Goal: Transaction & Acquisition: Purchase product/service

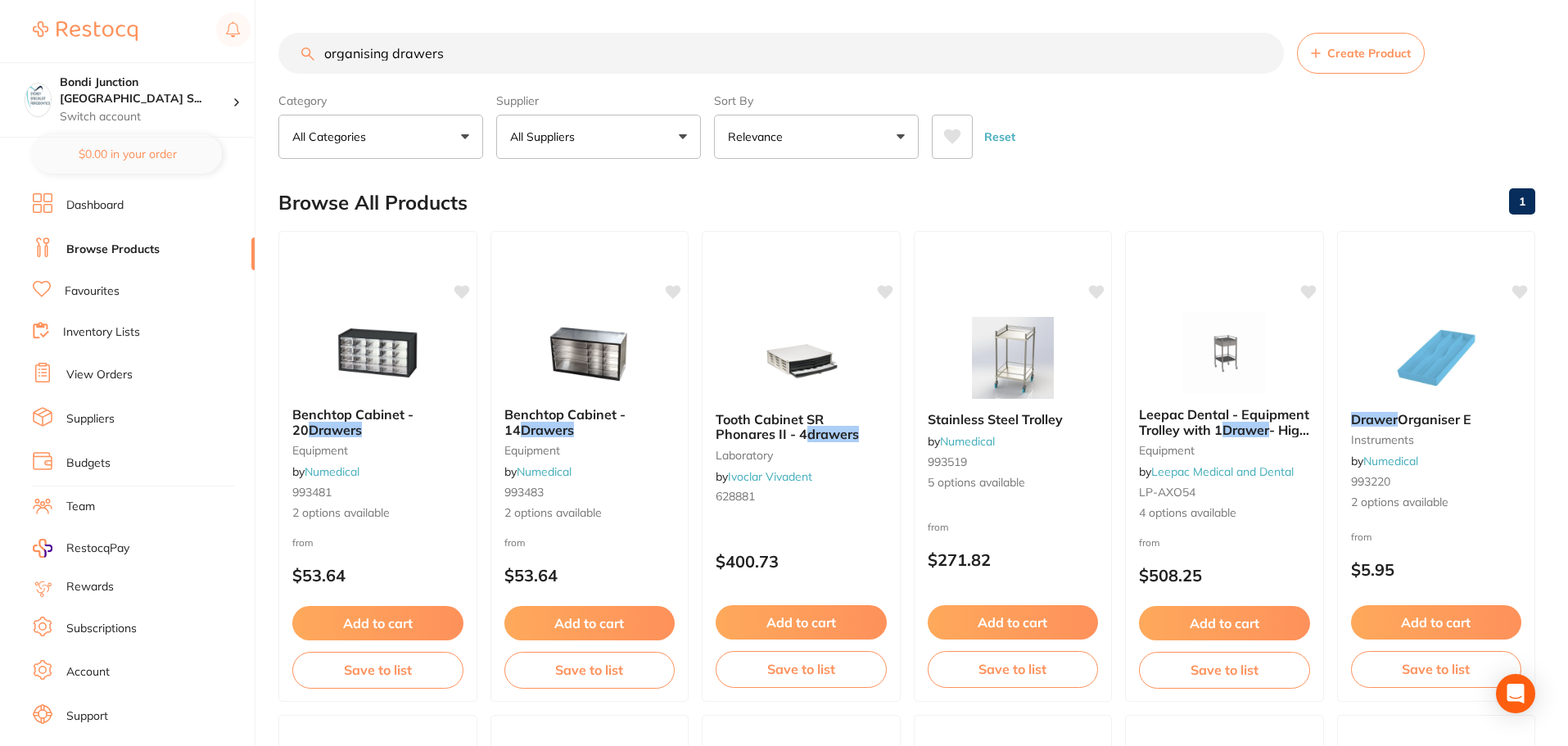
scroll to position [27, 0]
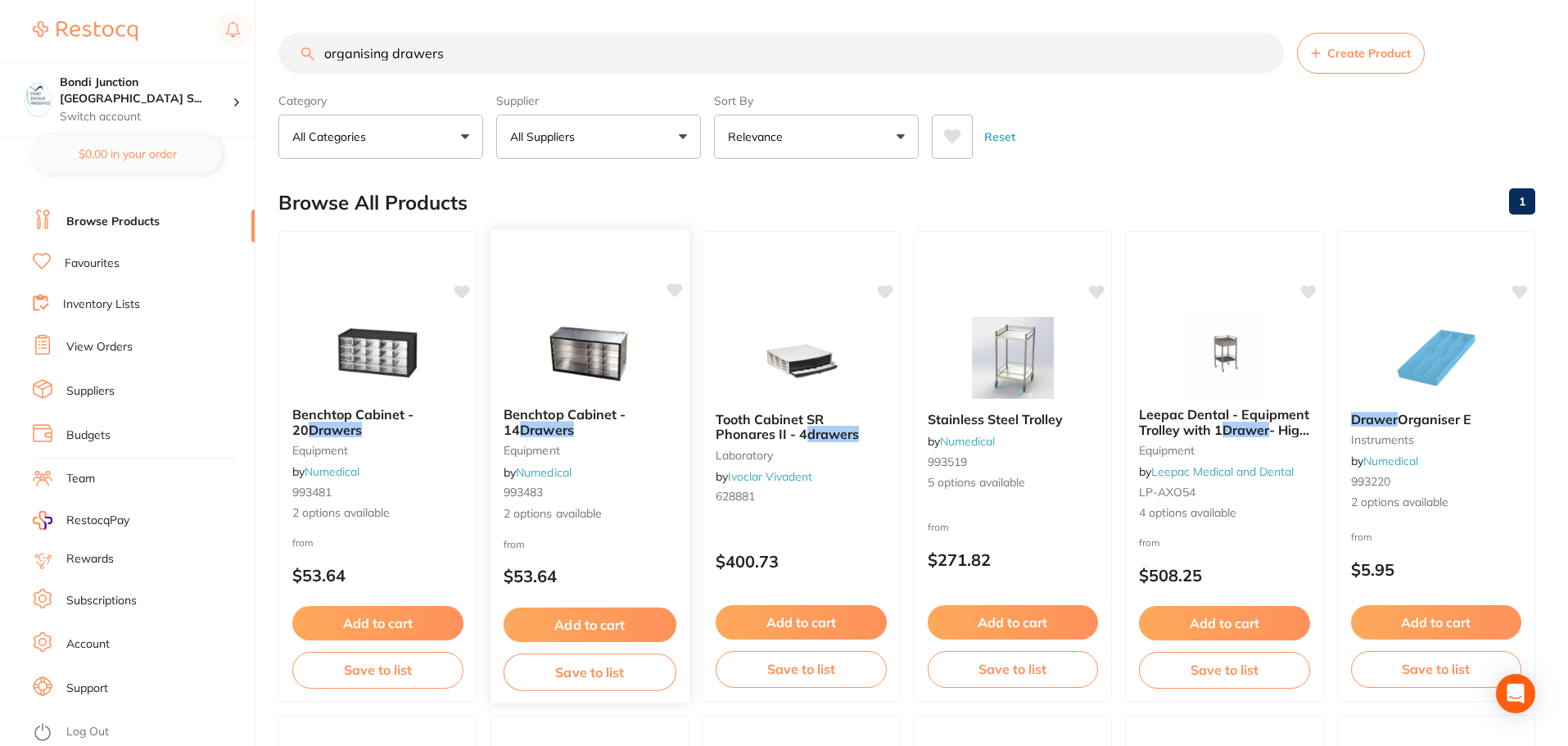
click at [552, 417] on span "Benchtop Cabinet - 14" at bounding box center [564, 422] width 122 height 32
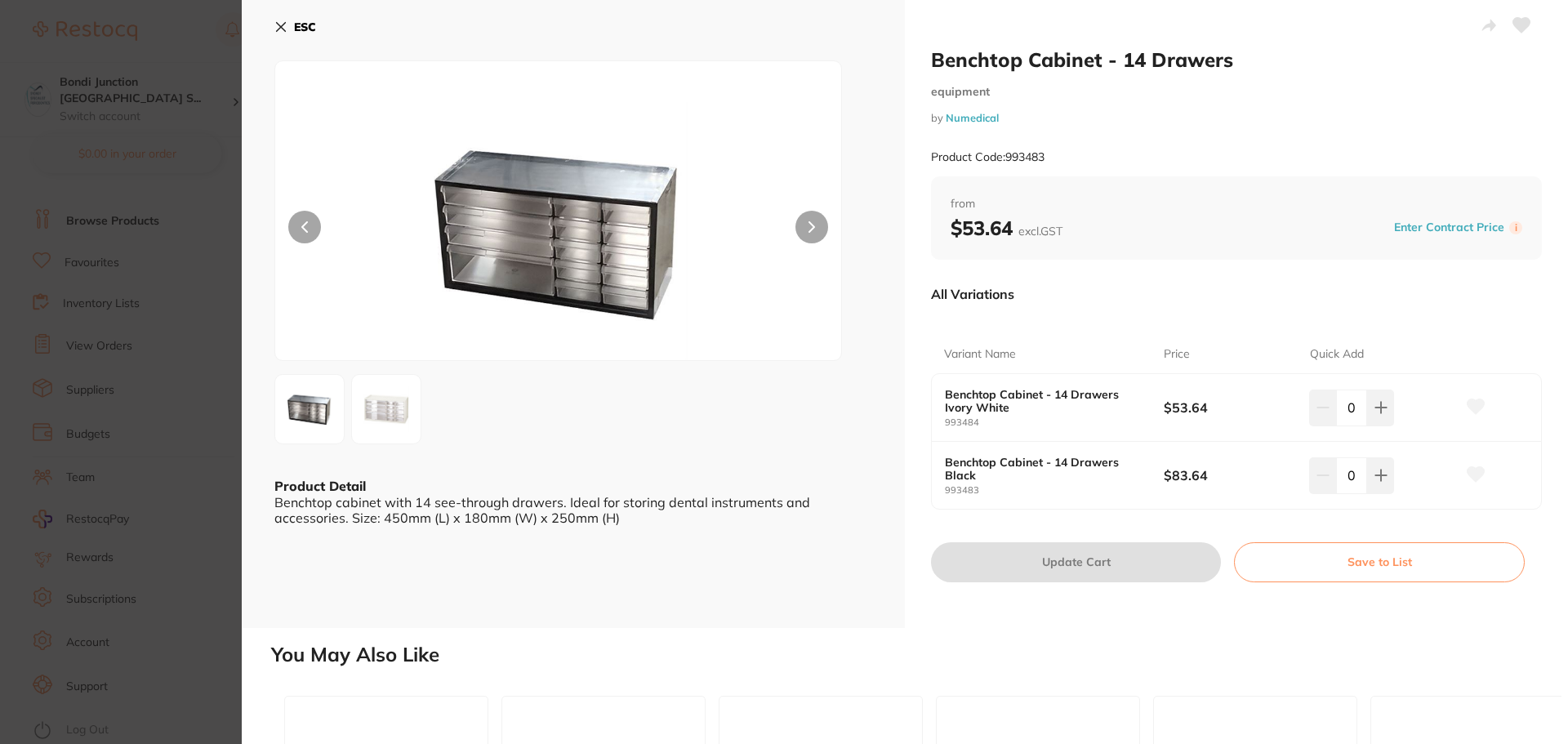
click at [283, 30] on icon at bounding box center [281, 26] width 13 height 13
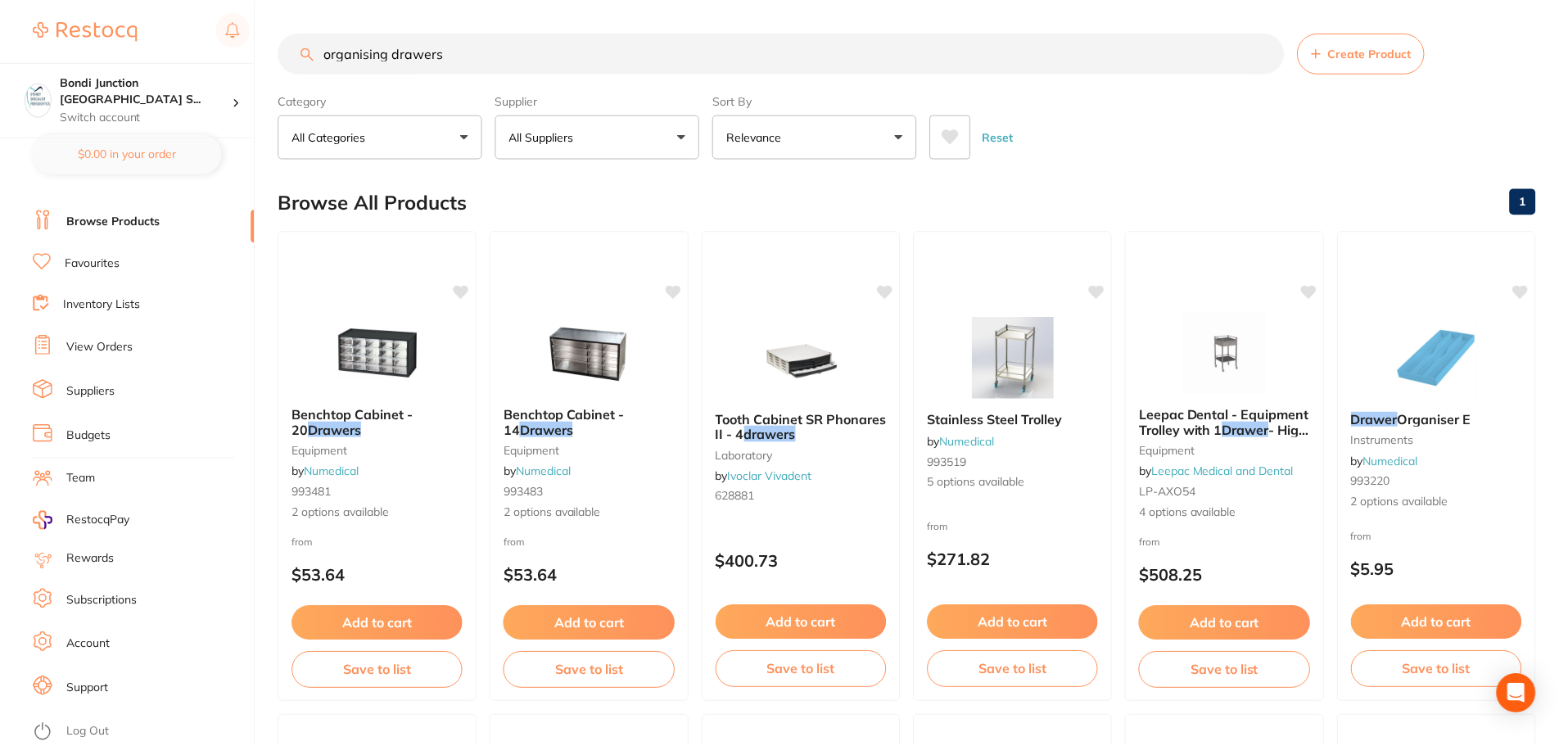
scroll to position [11, 0]
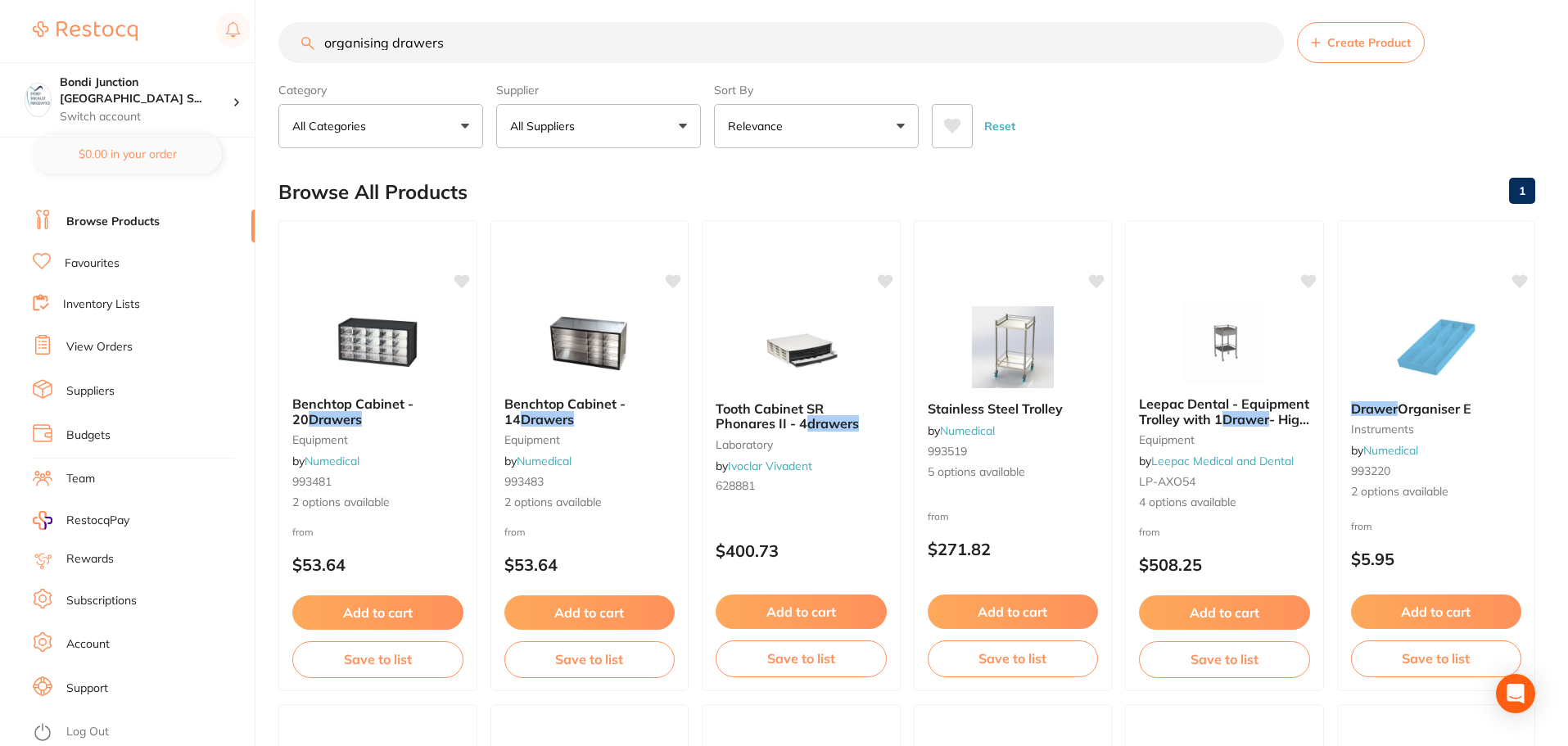
click at [484, 40] on input "organising drawers" at bounding box center [781, 42] width 1005 height 41
type input "o"
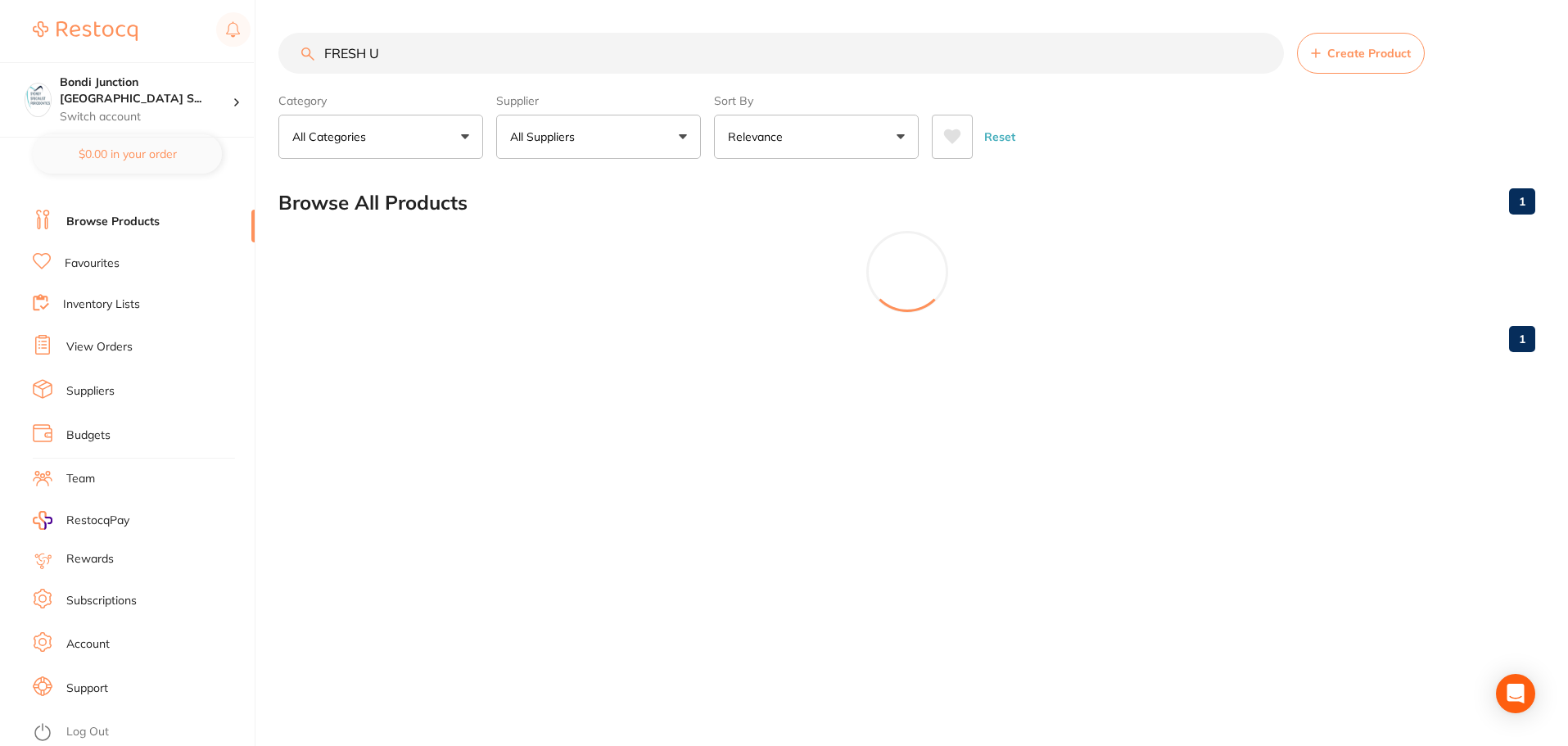
scroll to position [0, 0]
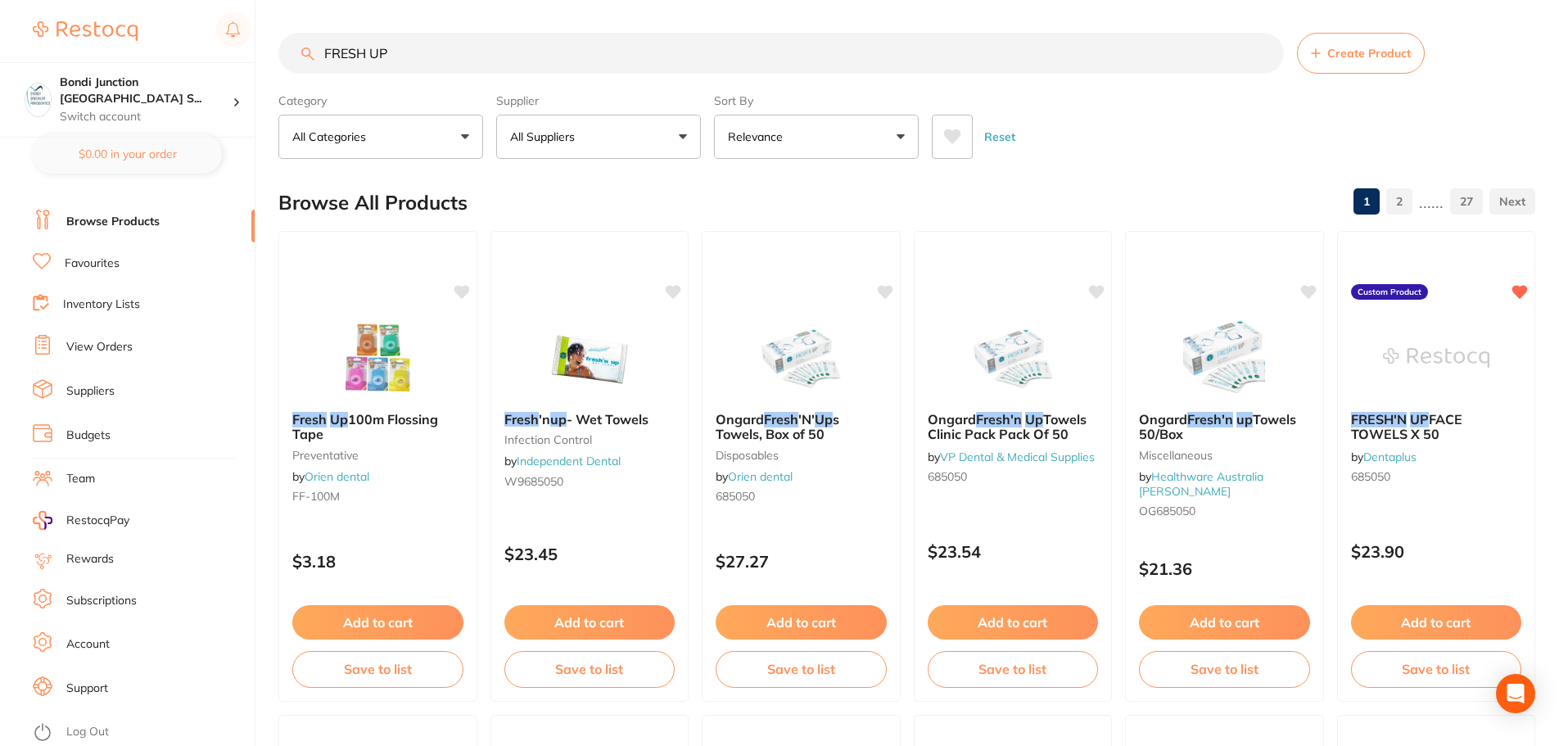
type input "FRESH UP"
click at [680, 130] on button "All Suppliers" at bounding box center [598, 137] width 204 height 44
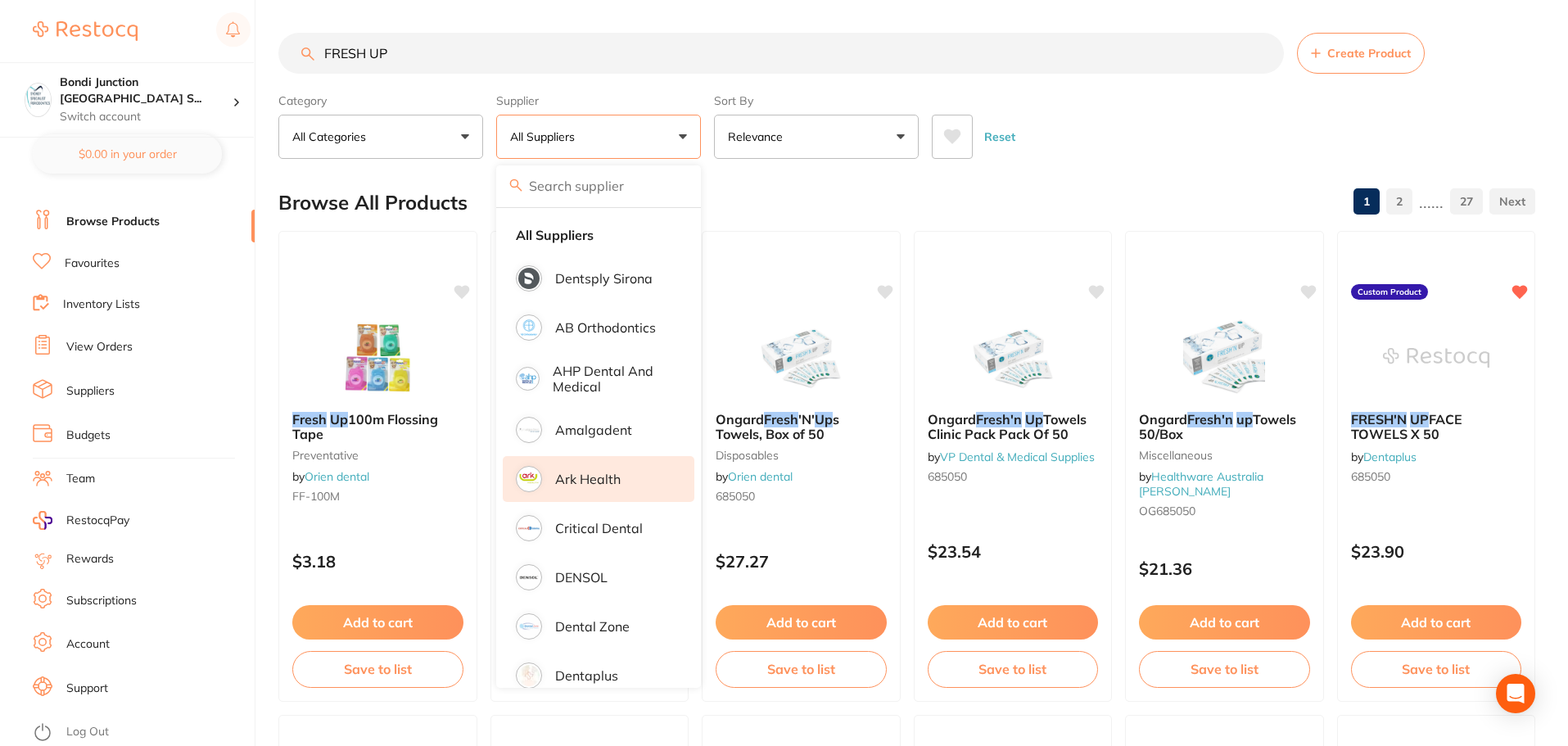
type input "a"
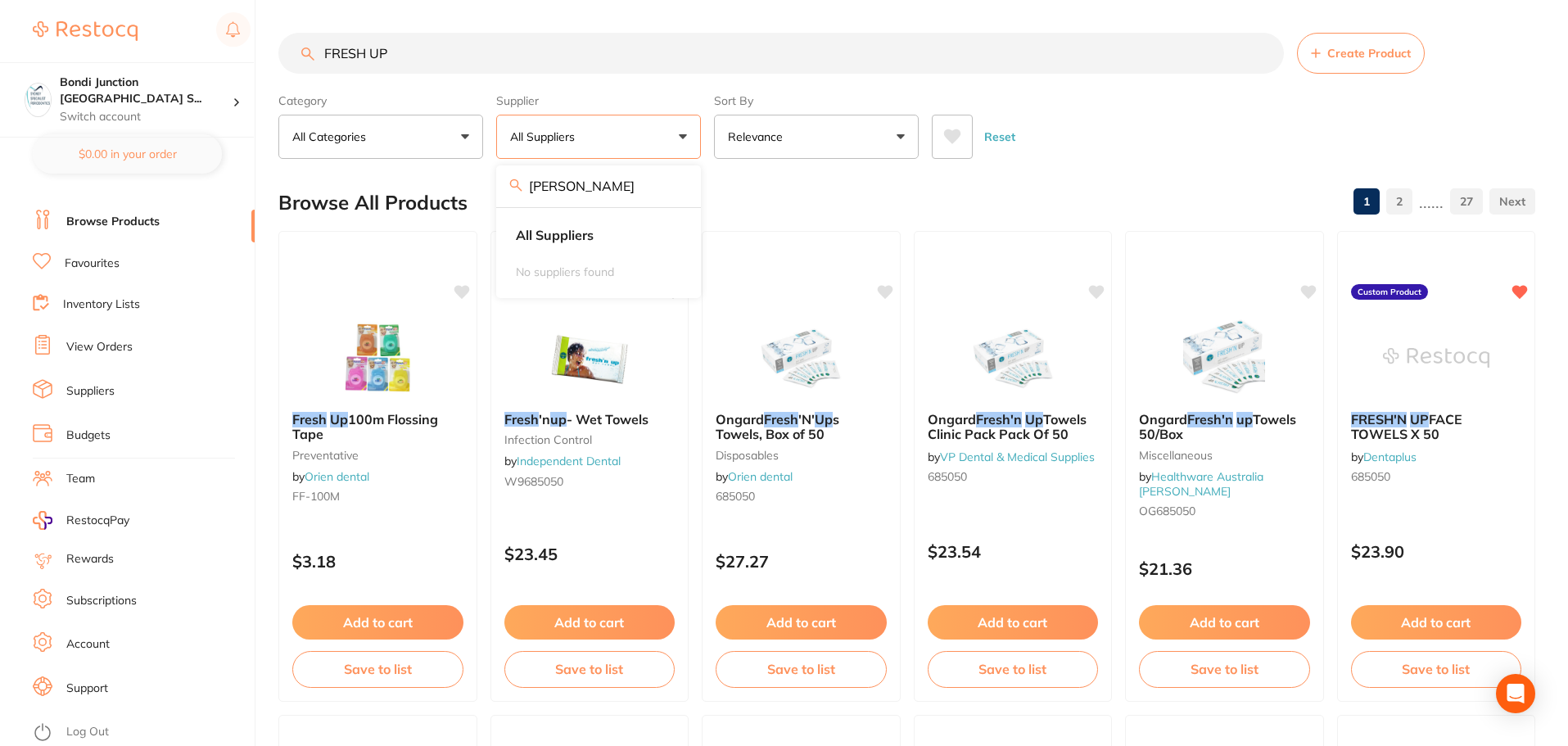
type input "[PERSON_NAME]"
click at [467, 138] on button "All Categories" at bounding box center [380, 137] width 204 height 44
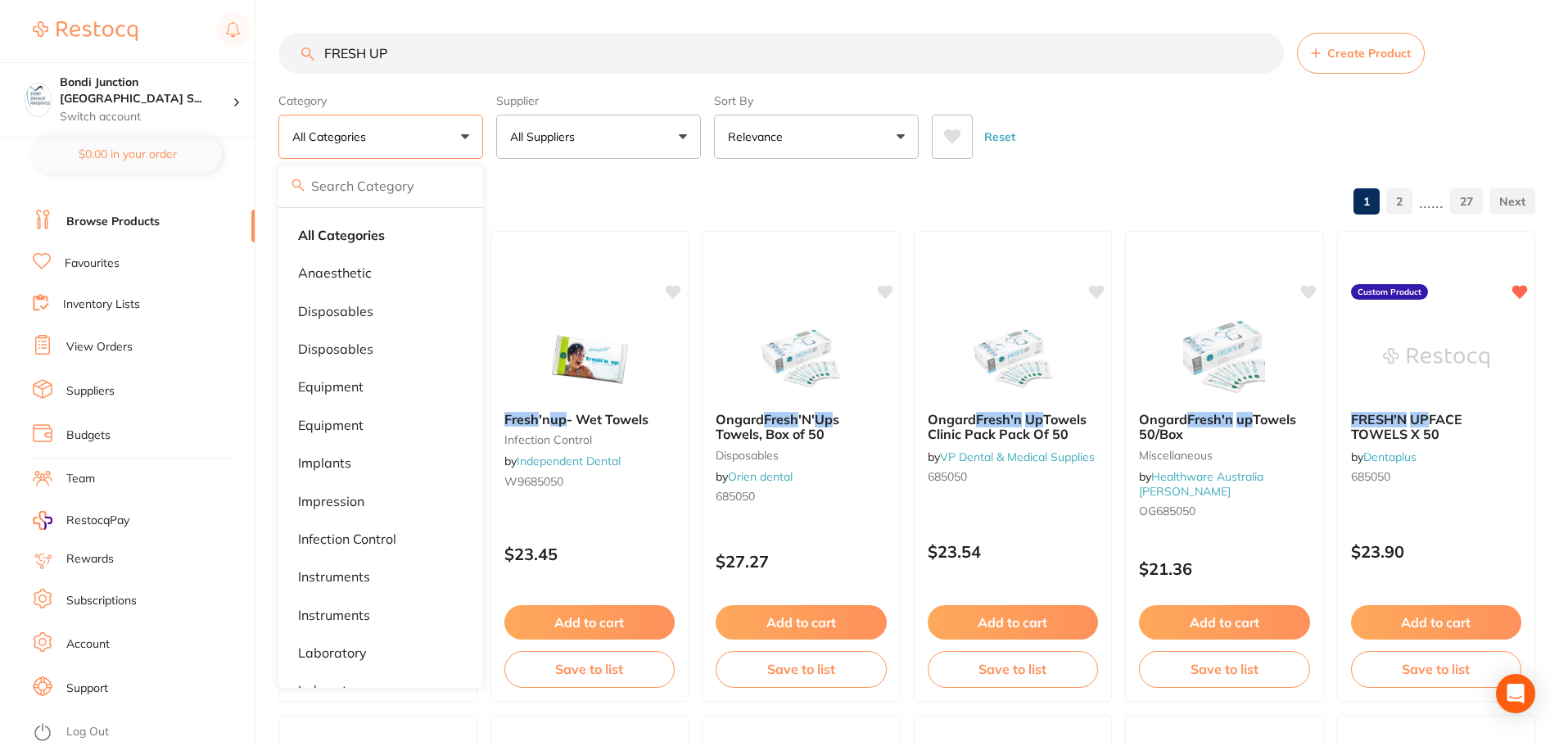
click at [1200, 148] on div "Reset" at bounding box center [1226, 130] width 590 height 58
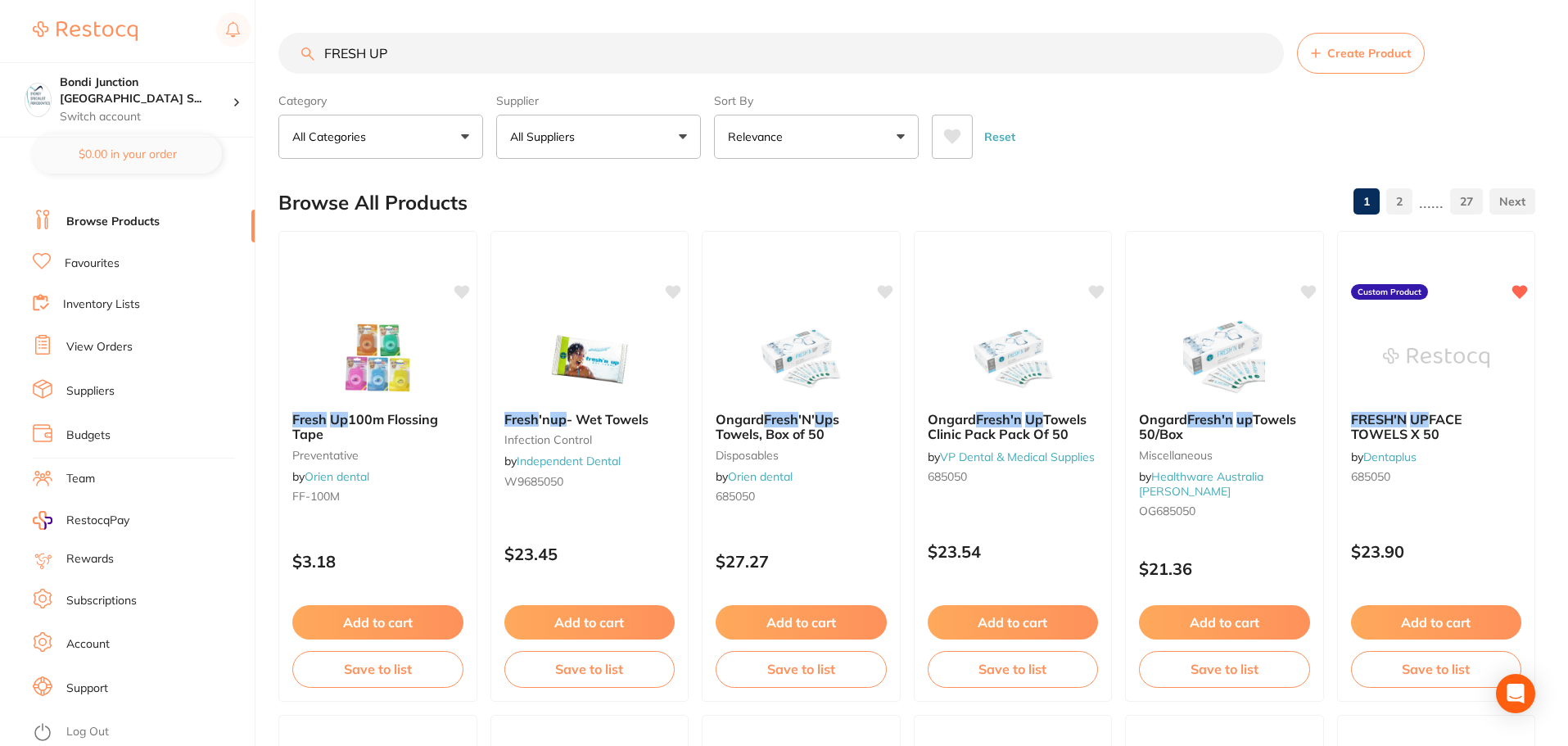
click at [1265, 51] on input "FRESH UP" at bounding box center [781, 53] width 1005 height 41
click at [97, 227] on link "Browse Products" at bounding box center [112, 221] width 93 height 17
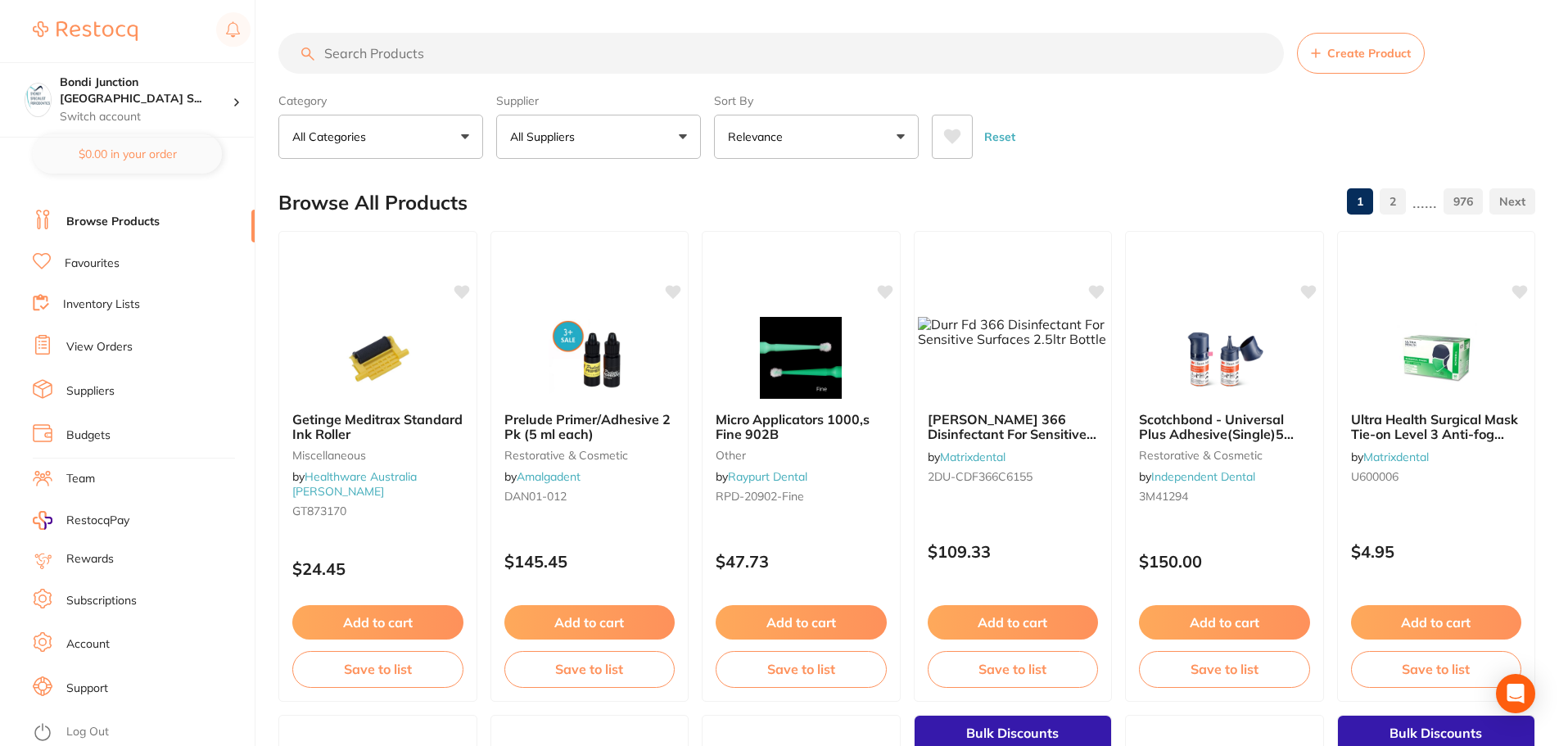
click at [588, 139] on button "All Suppliers" at bounding box center [598, 137] width 204 height 44
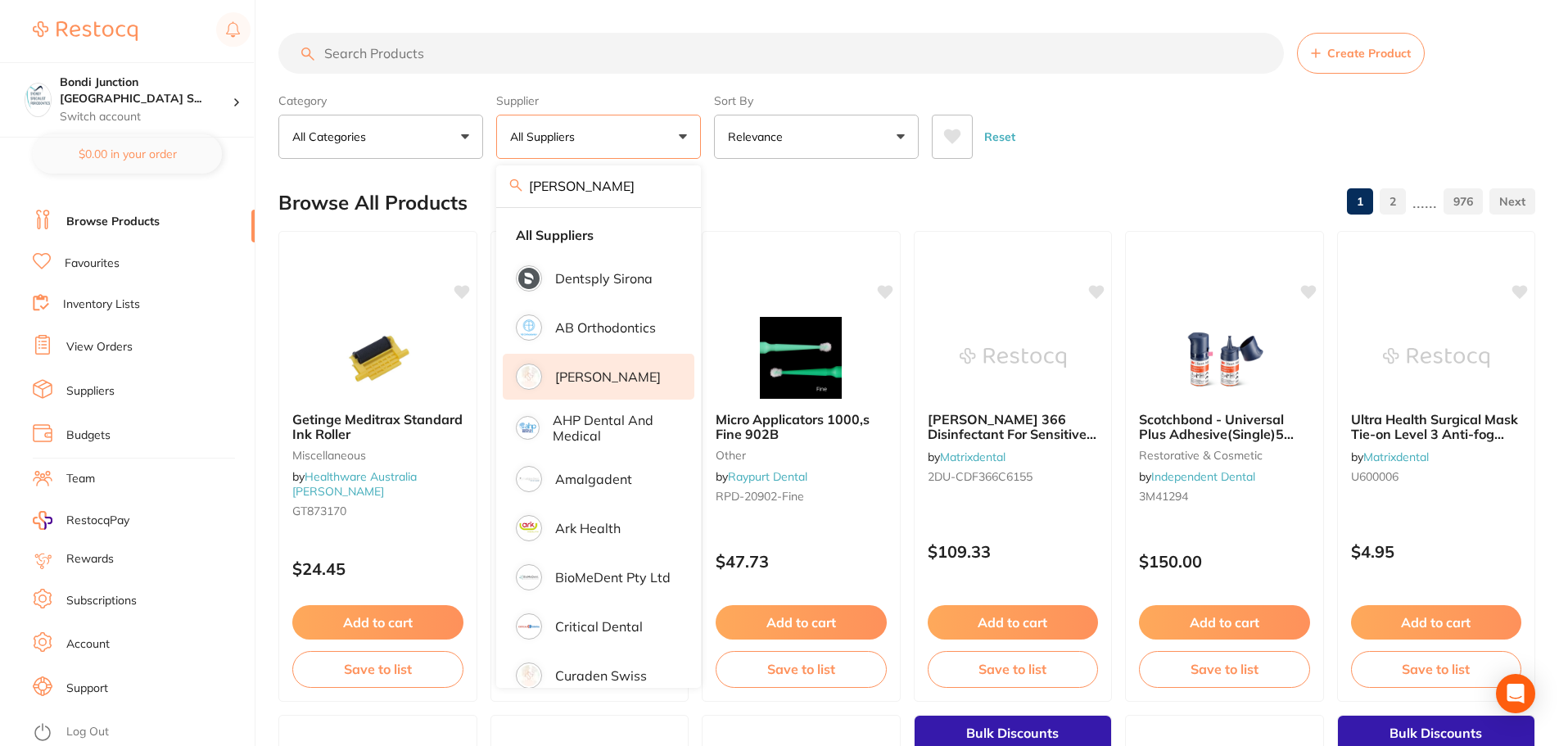
click at [617, 373] on p "[PERSON_NAME]" at bounding box center [607, 376] width 105 height 15
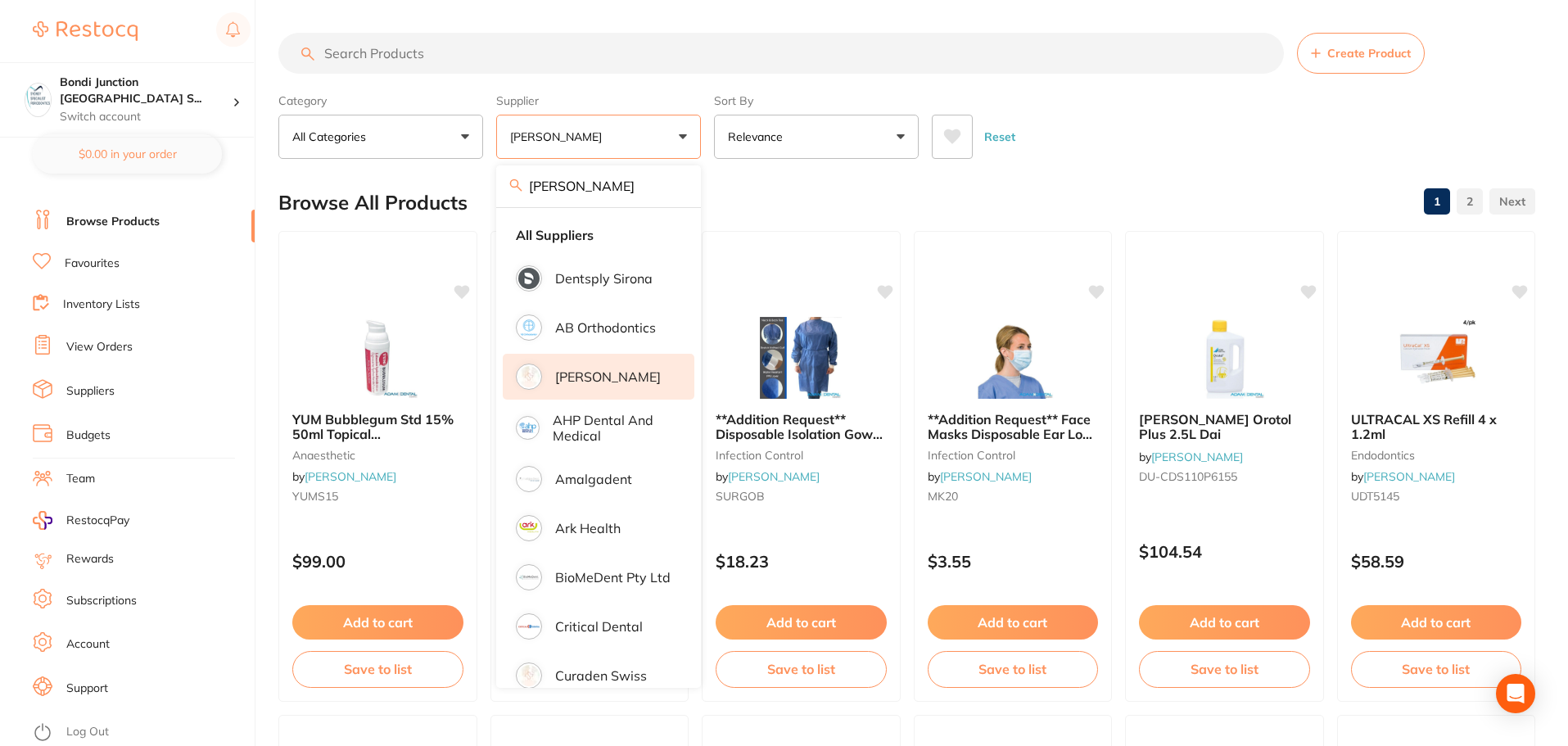
click at [188, 389] on li "Suppliers" at bounding box center [143, 391] width 222 height 25
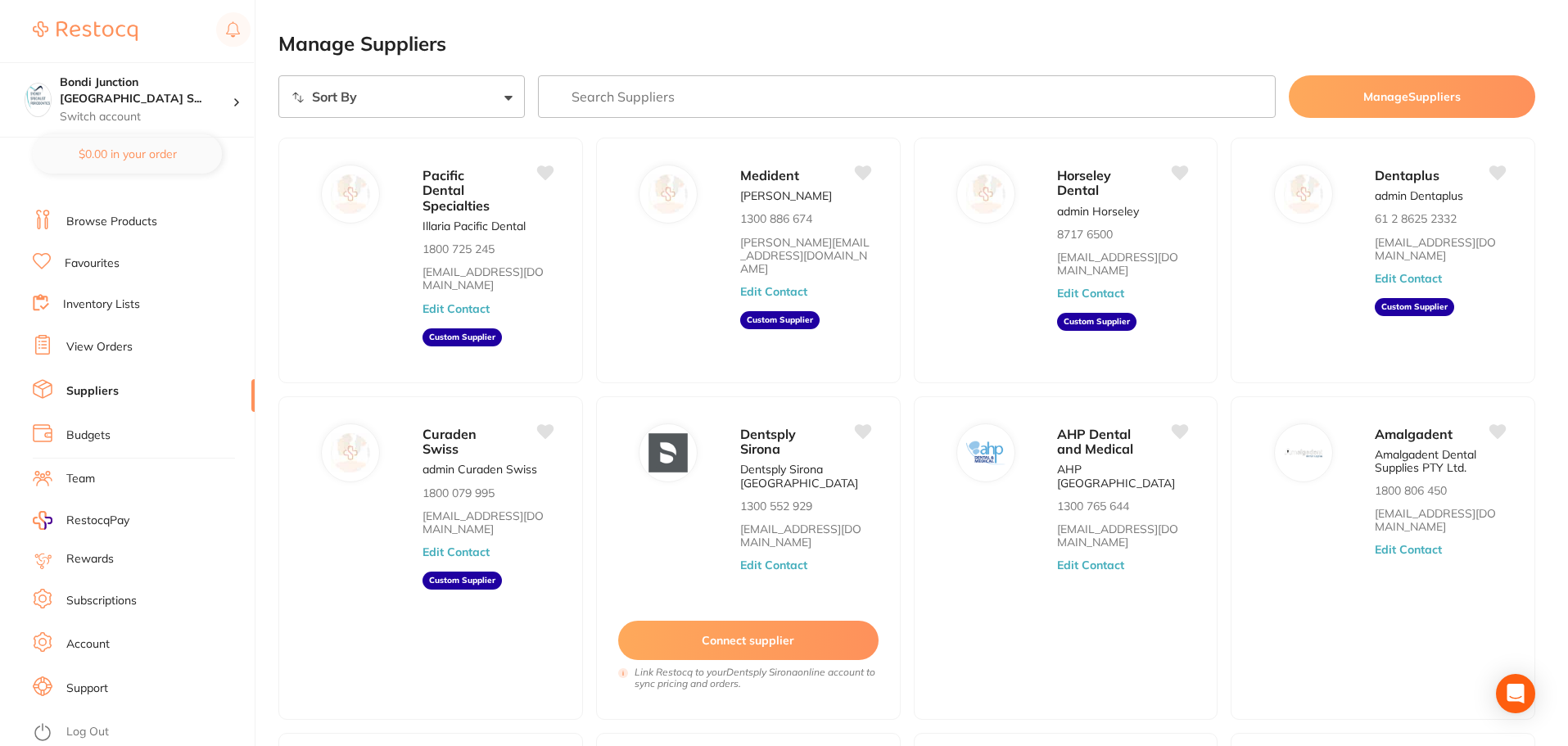
click at [136, 215] on link "Browse Products" at bounding box center [111, 221] width 91 height 17
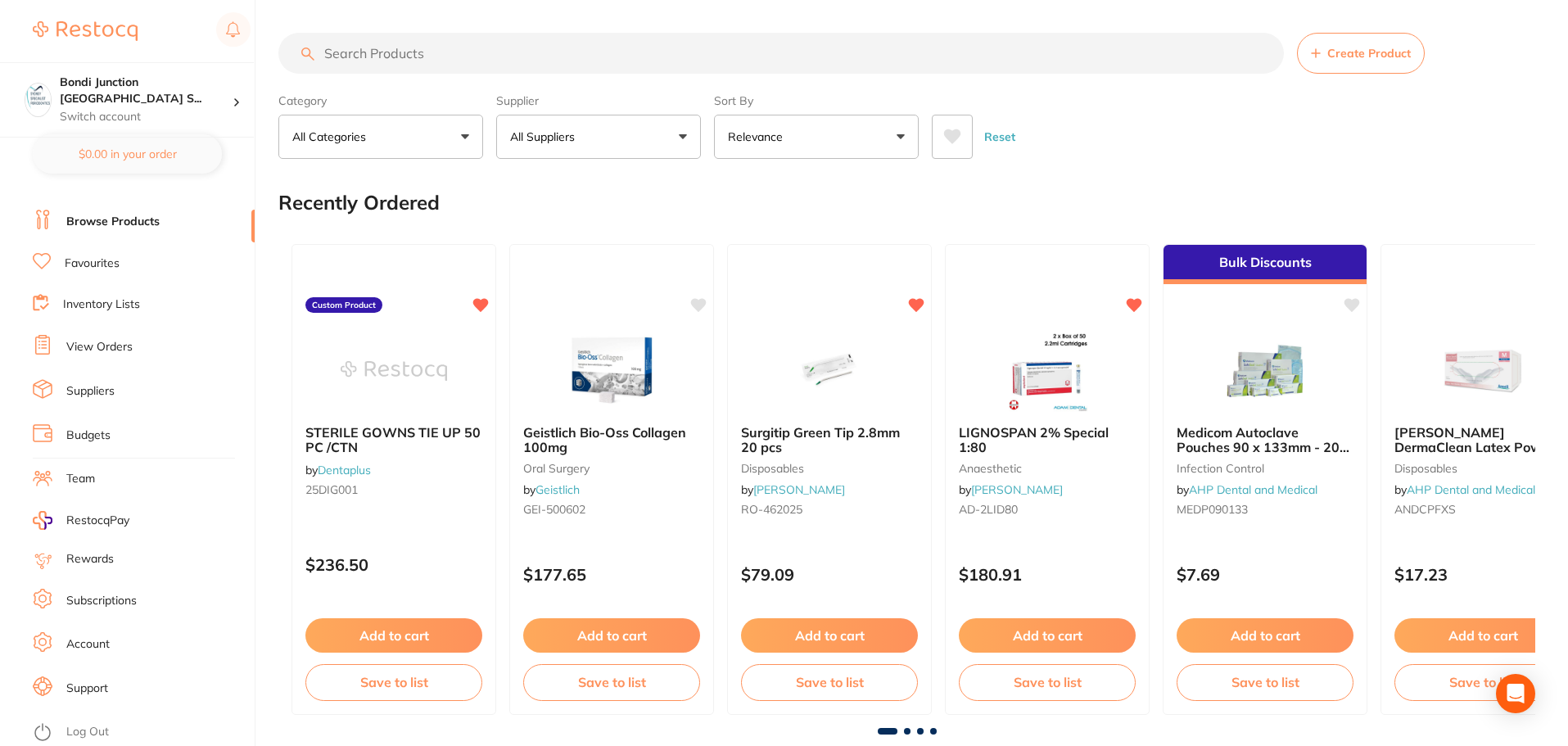
click at [370, 56] on input "search" at bounding box center [781, 53] width 1005 height 41
click at [681, 121] on button "All Suppliers" at bounding box center [598, 137] width 204 height 44
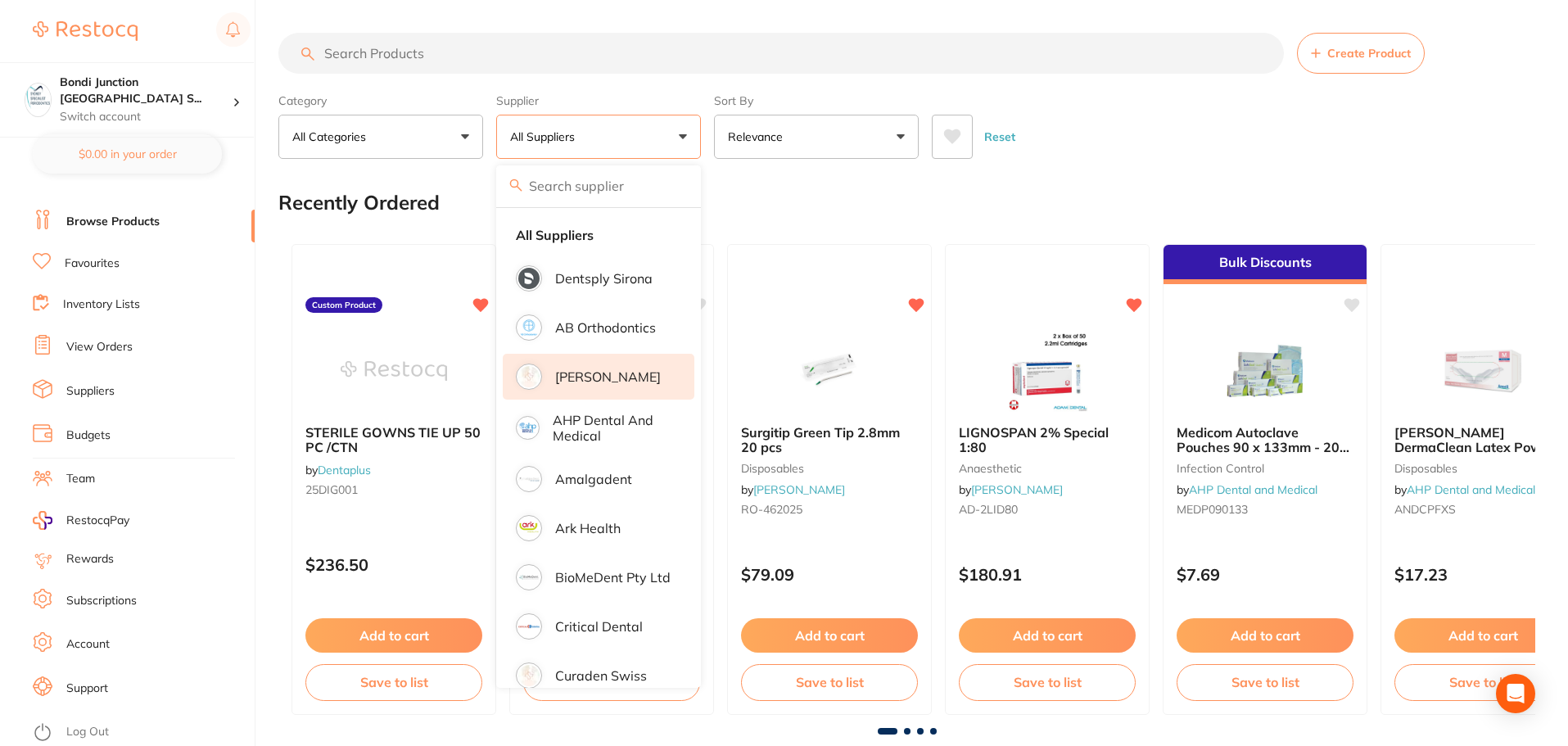
click at [611, 373] on p "[PERSON_NAME]" at bounding box center [607, 376] width 105 height 15
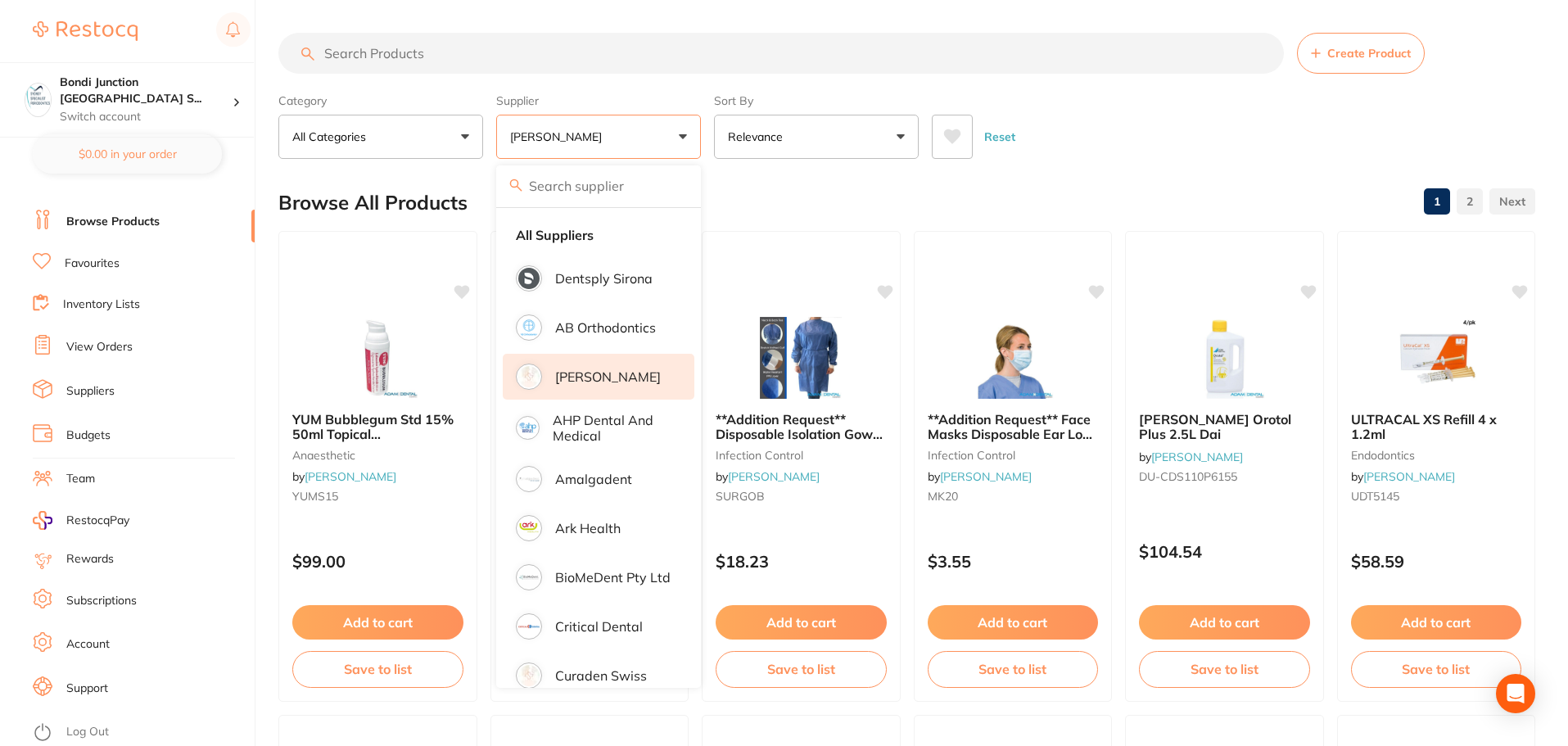
click at [384, 51] on input "search" at bounding box center [781, 53] width 1005 height 41
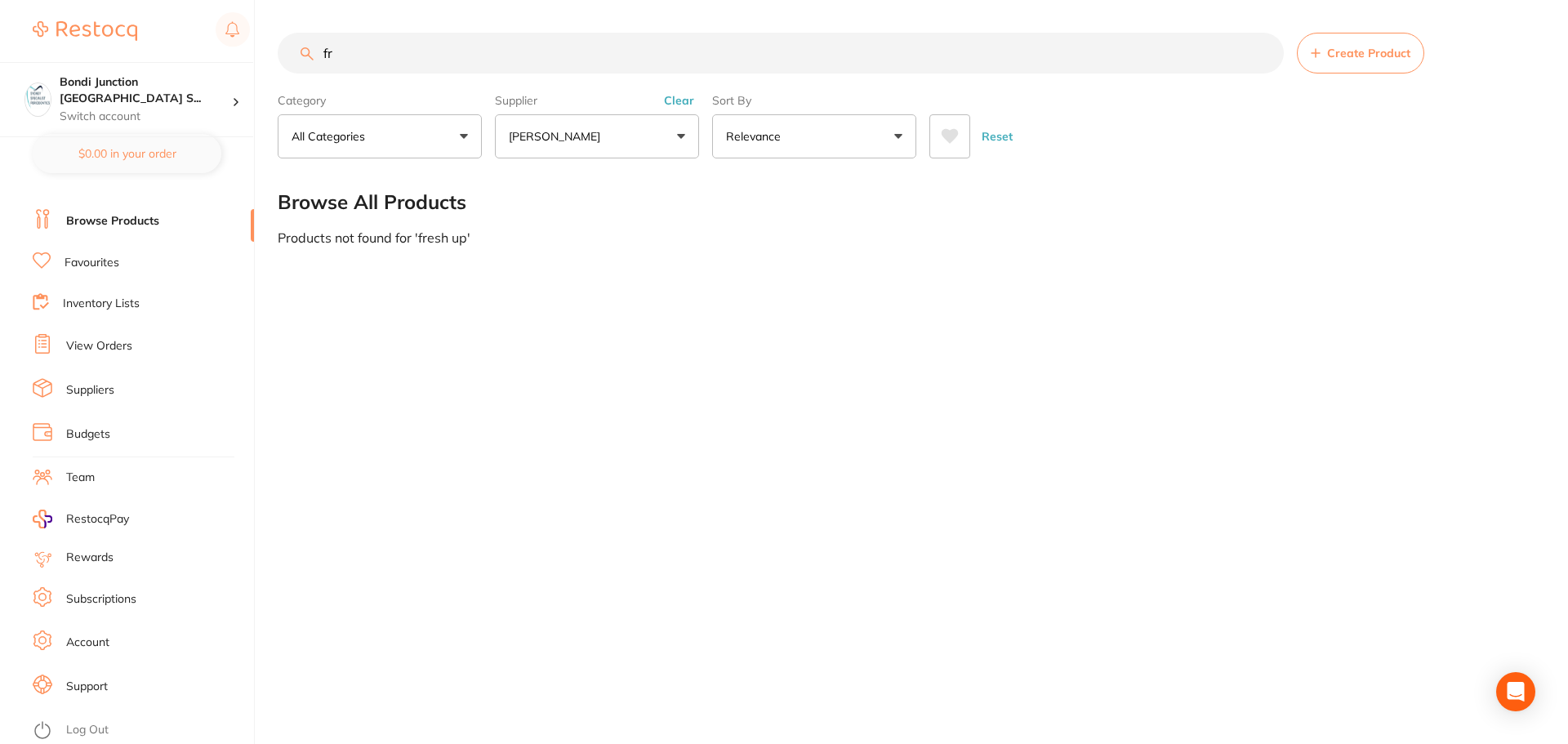
type input "f"
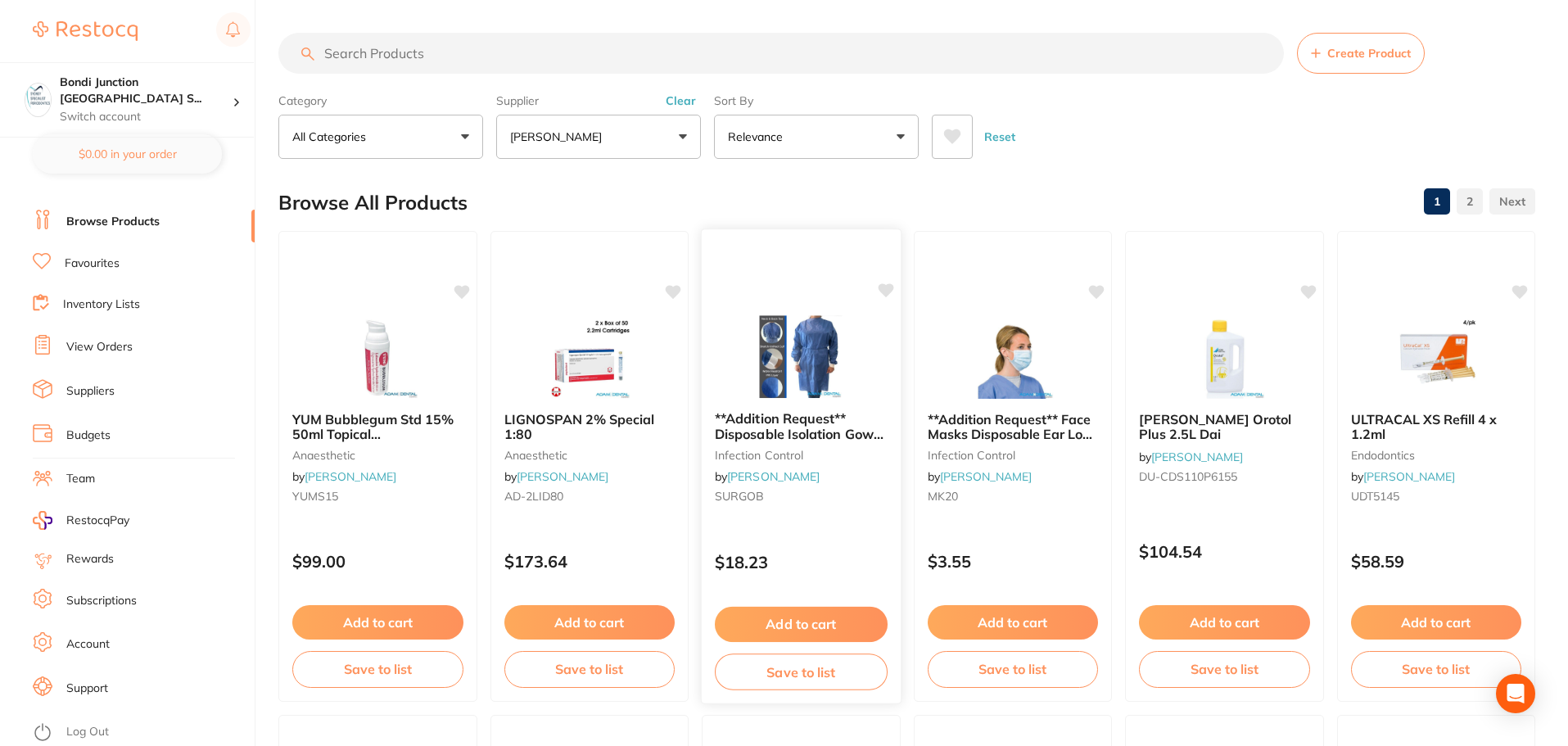
click at [793, 422] on span "**Addition Request** Disposable Isolation Gown Blue 10/pk" at bounding box center [799, 433] width 169 height 47
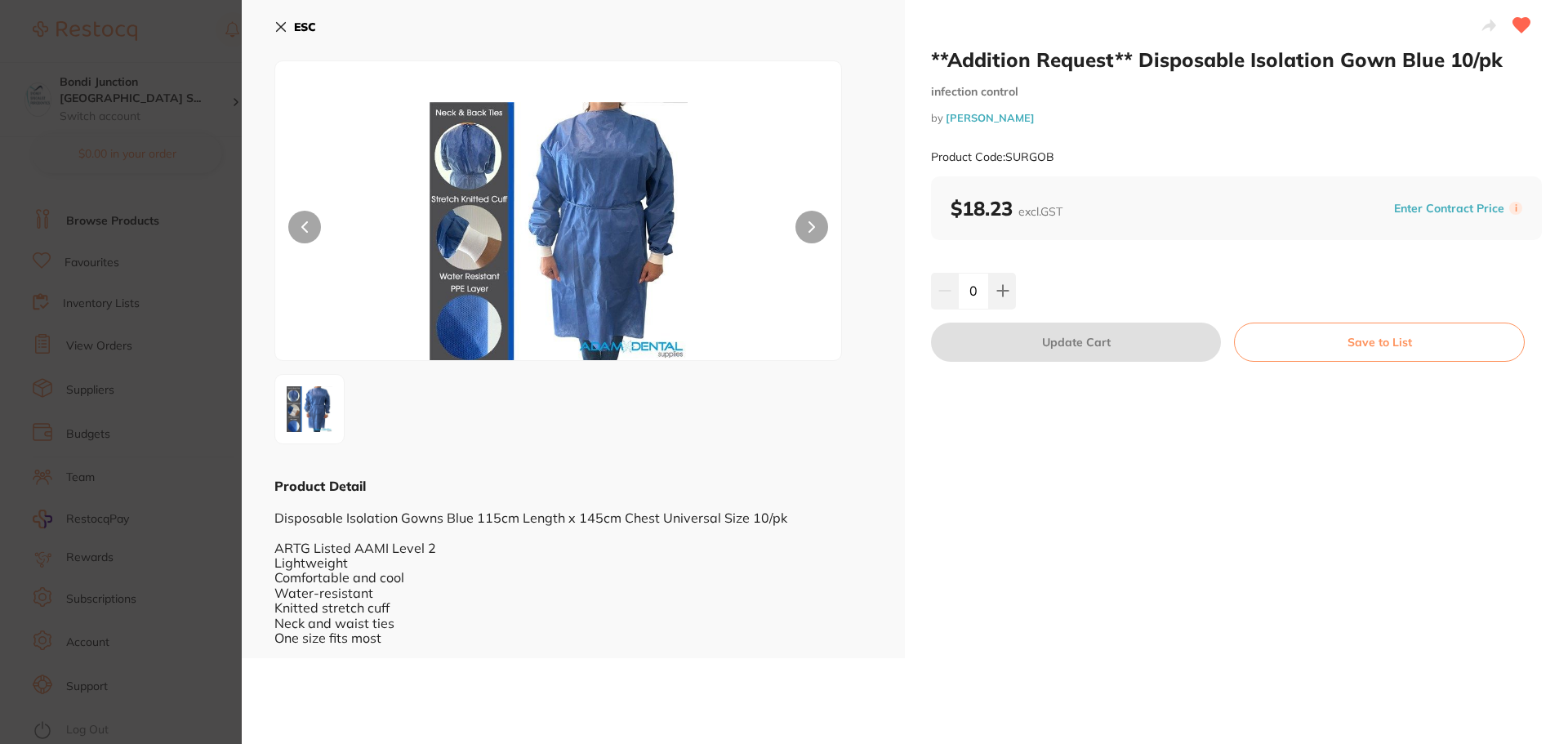
click at [284, 29] on icon at bounding box center [282, 27] width 9 height 9
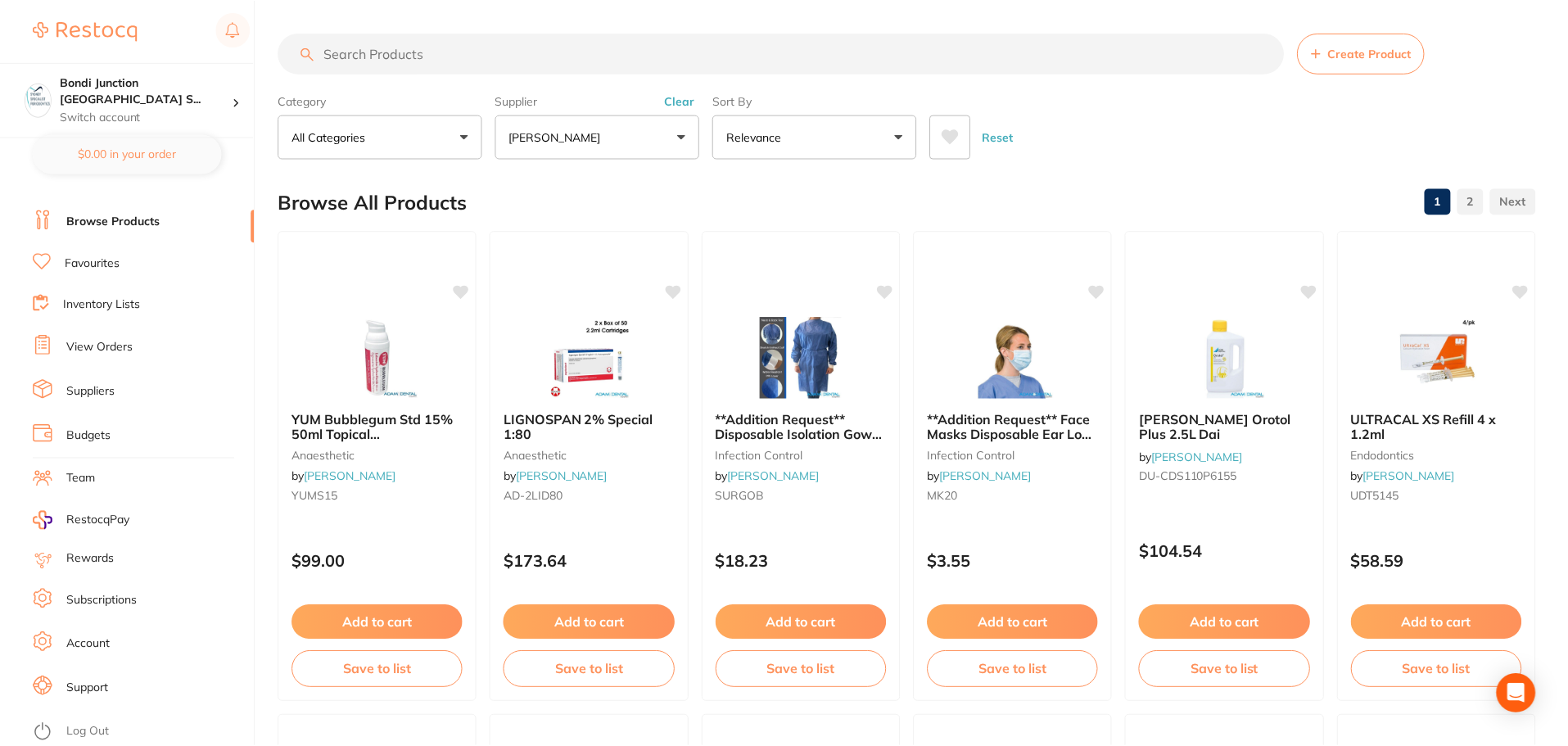
scroll to position [11, 0]
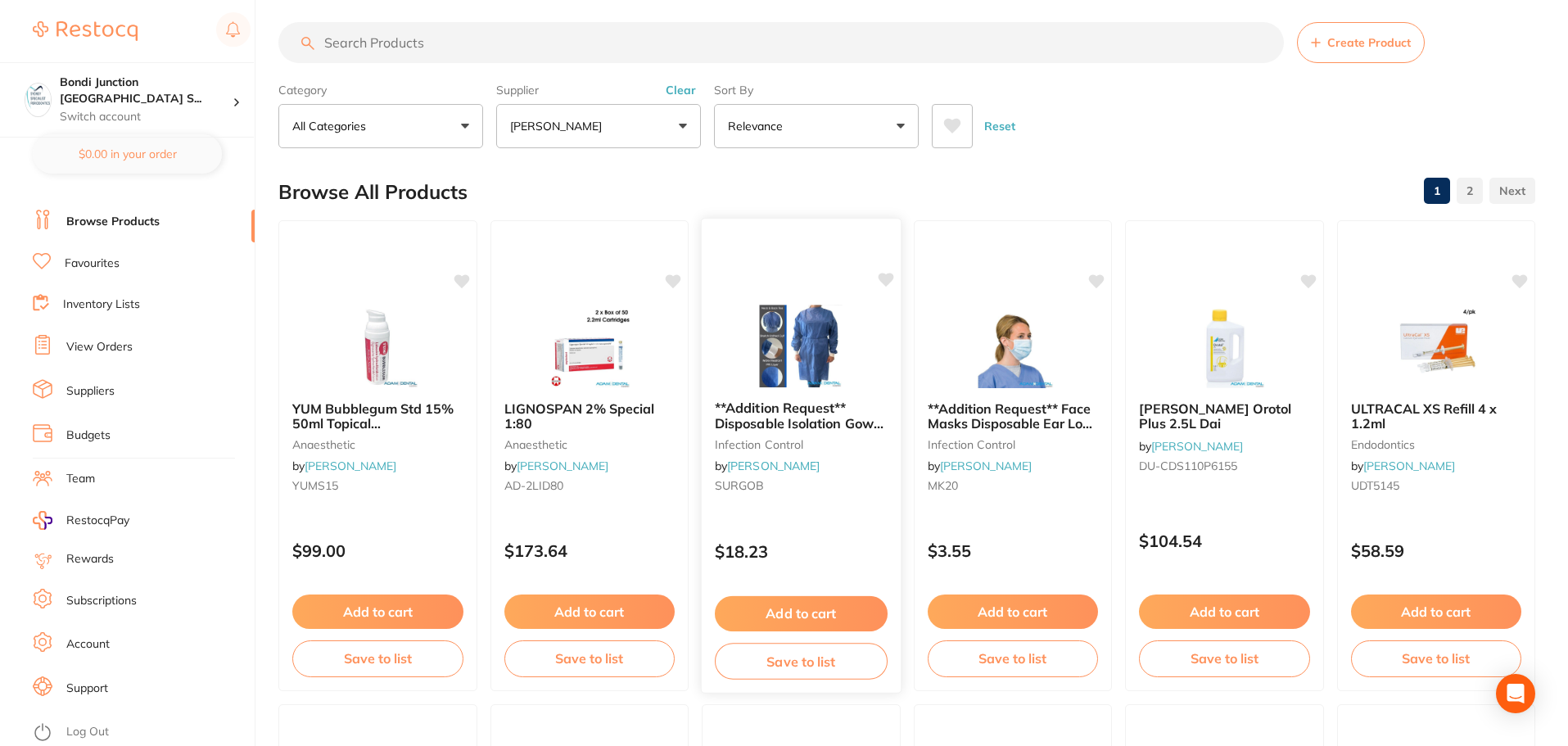
click at [758, 428] on span "**Addition Request** Disposable Isolation Gown Blue 10/pk" at bounding box center [799, 422] width 169 height 47
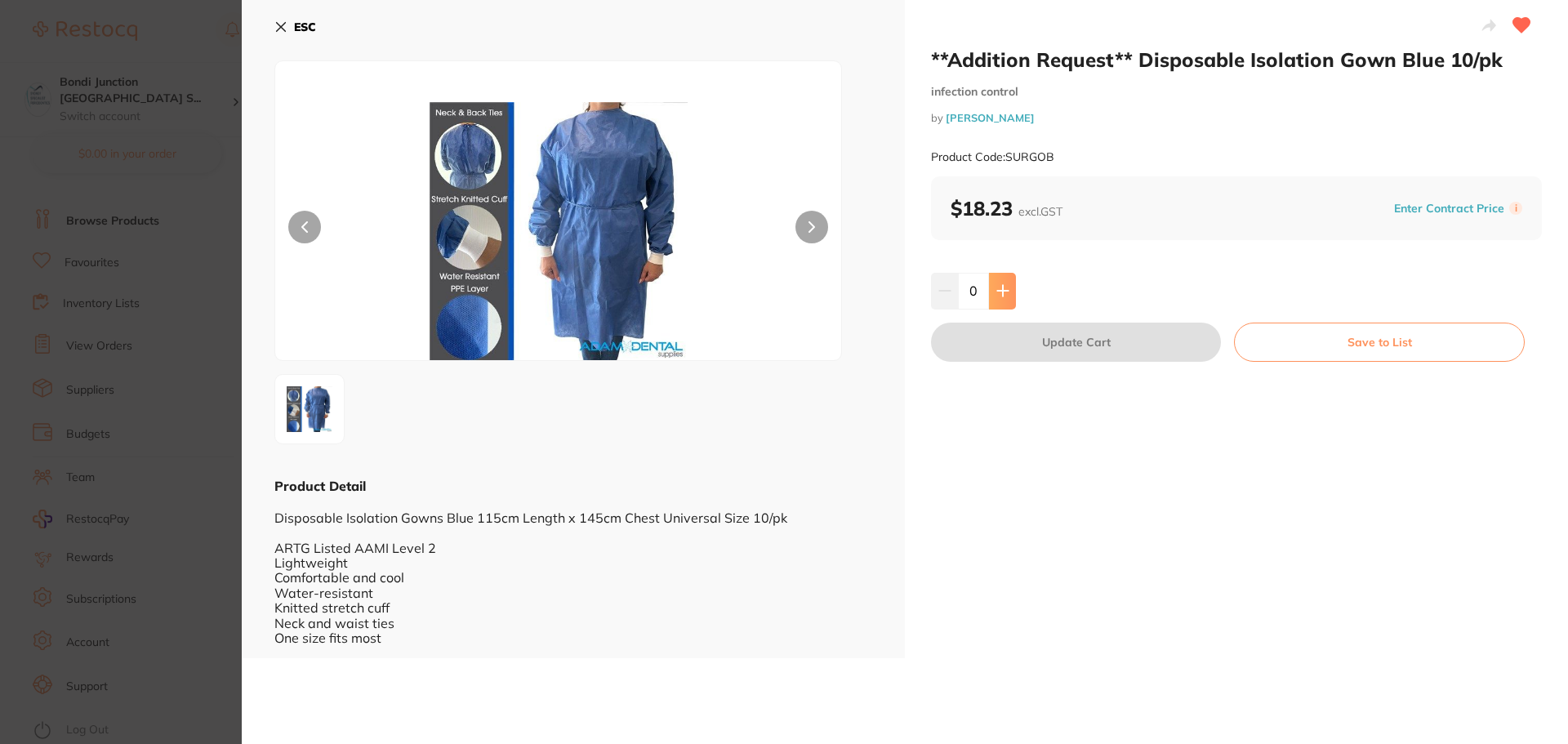
click at [1005, 296] on icon at bounding box center [1003, 290] width 13 height 13
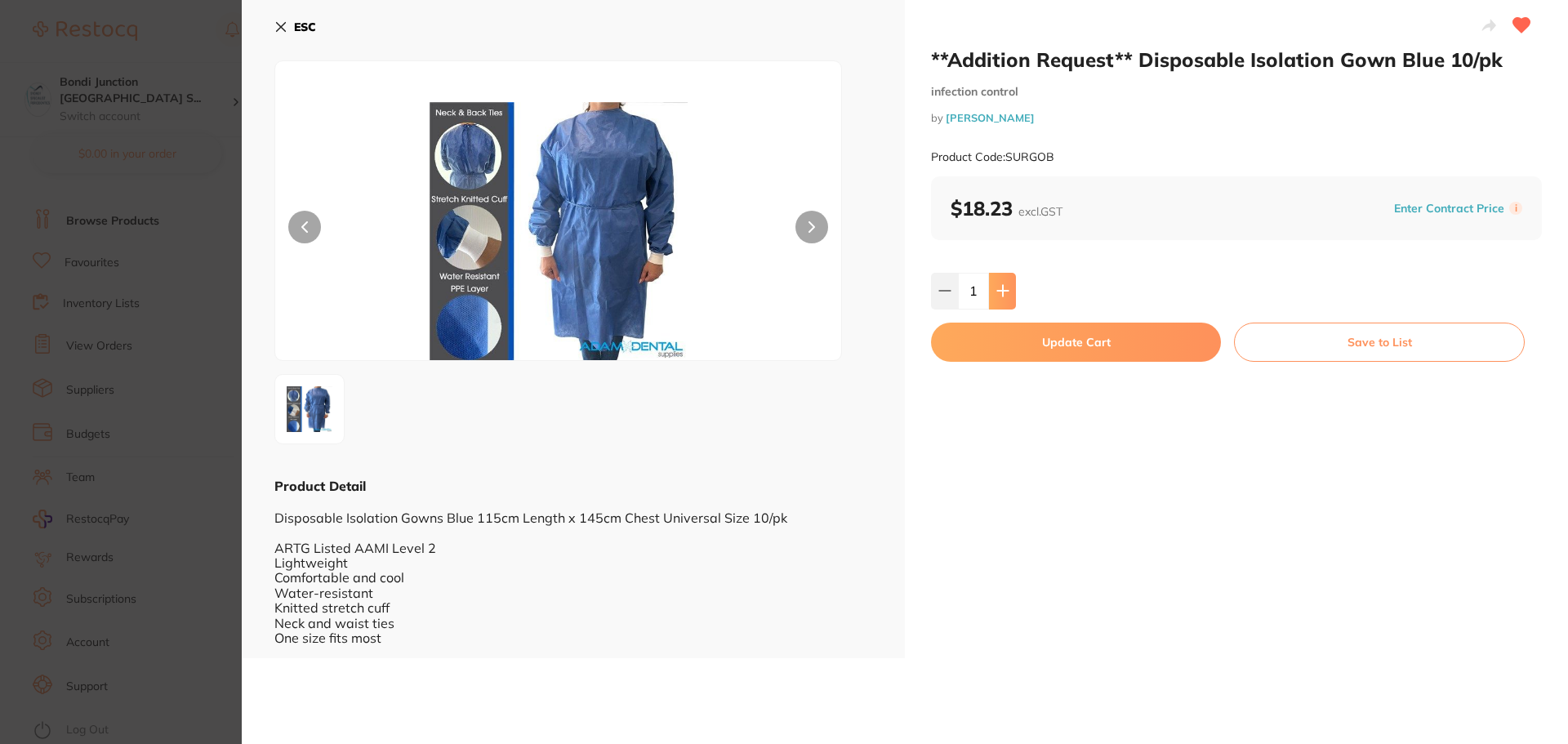
click at [1005, 296] on icon at bounding box center [1003, 290] width 13 height 13
type input "3"
click at [1075, 349] on button "Update Cart" at bounding box center [1076, 342] width 290 height 39
checkbox input "false"
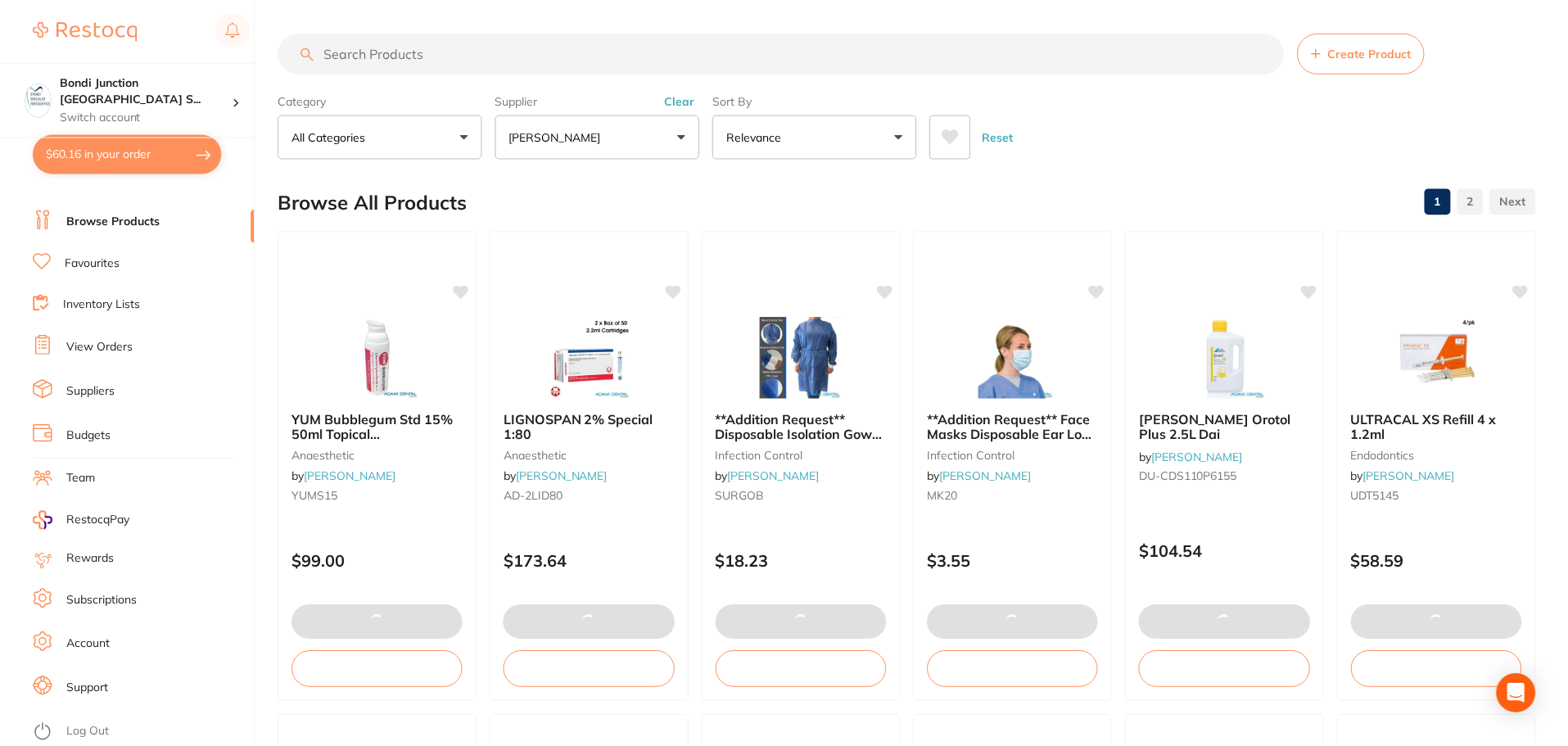
scroll to position [11, 0]
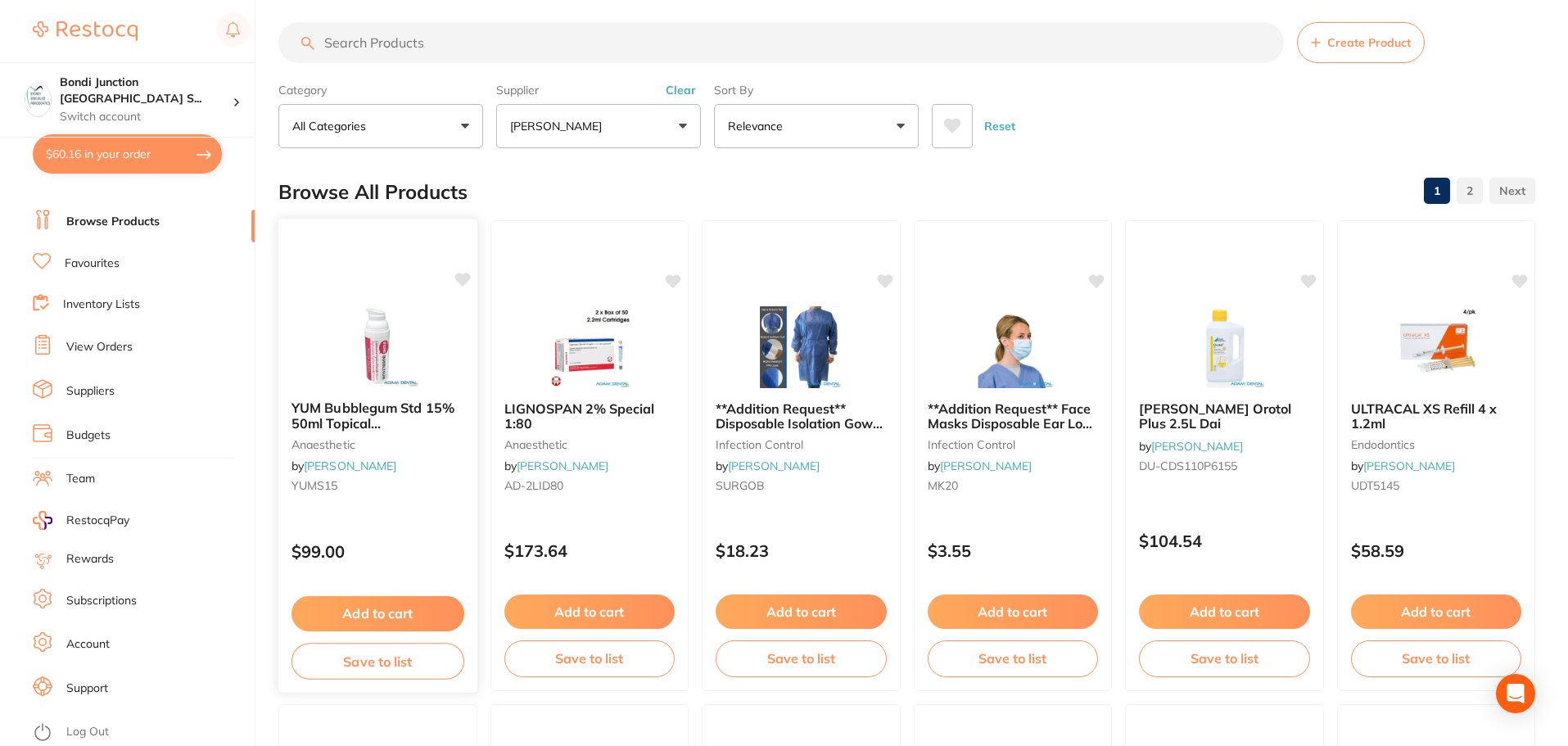
click at [383, 611] on button "Add to cart" at bounding box center [377, 613] width 173 height 35
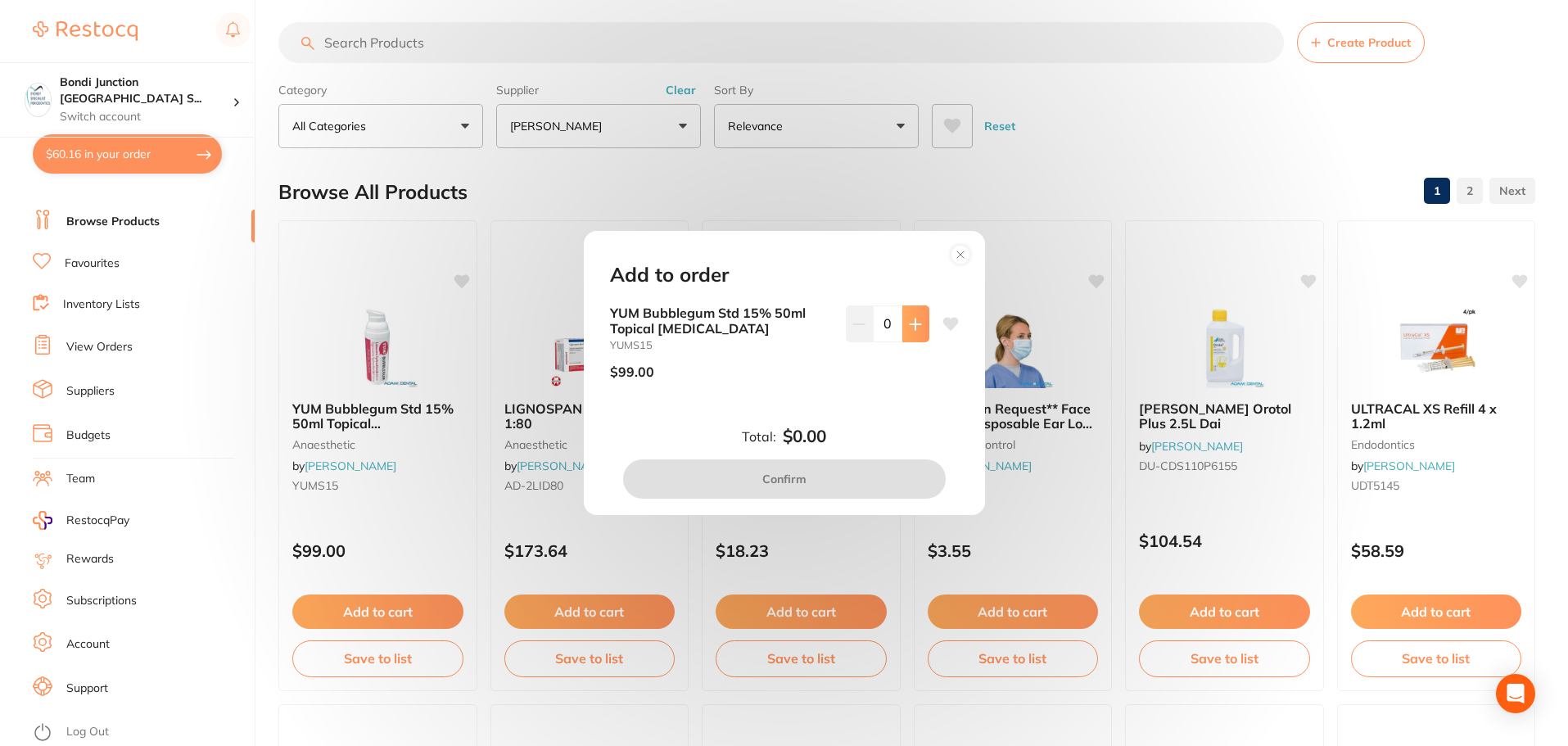
click at [924, 322] on button at bounding box center [915, 323] width 27 height 36
click at [921, 323] on button at bounding box center [915, 323] width 27 height 36
type input "2"
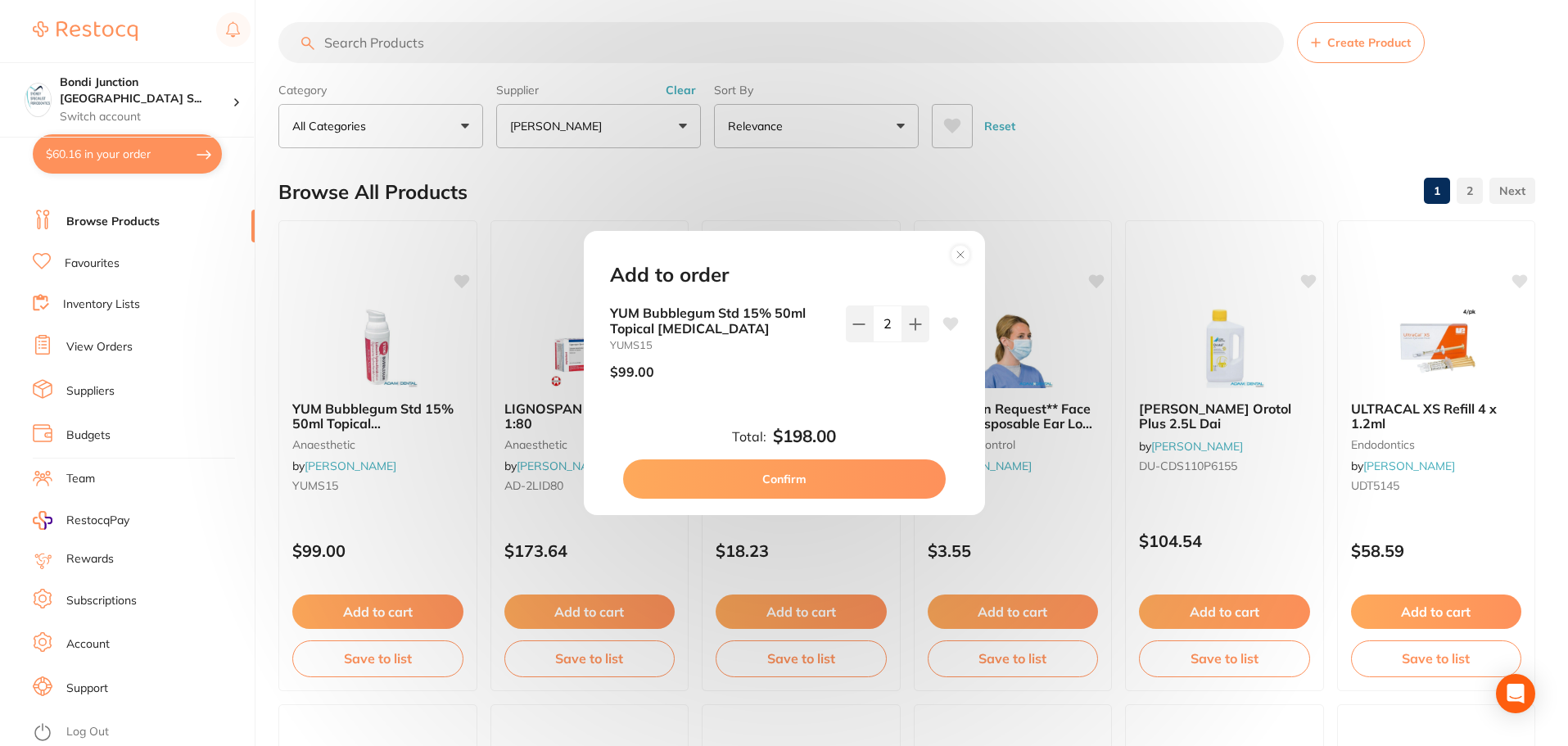
click at [781, 475] on button "Confirm" at bounding box center [784, 479] width 323 height 39
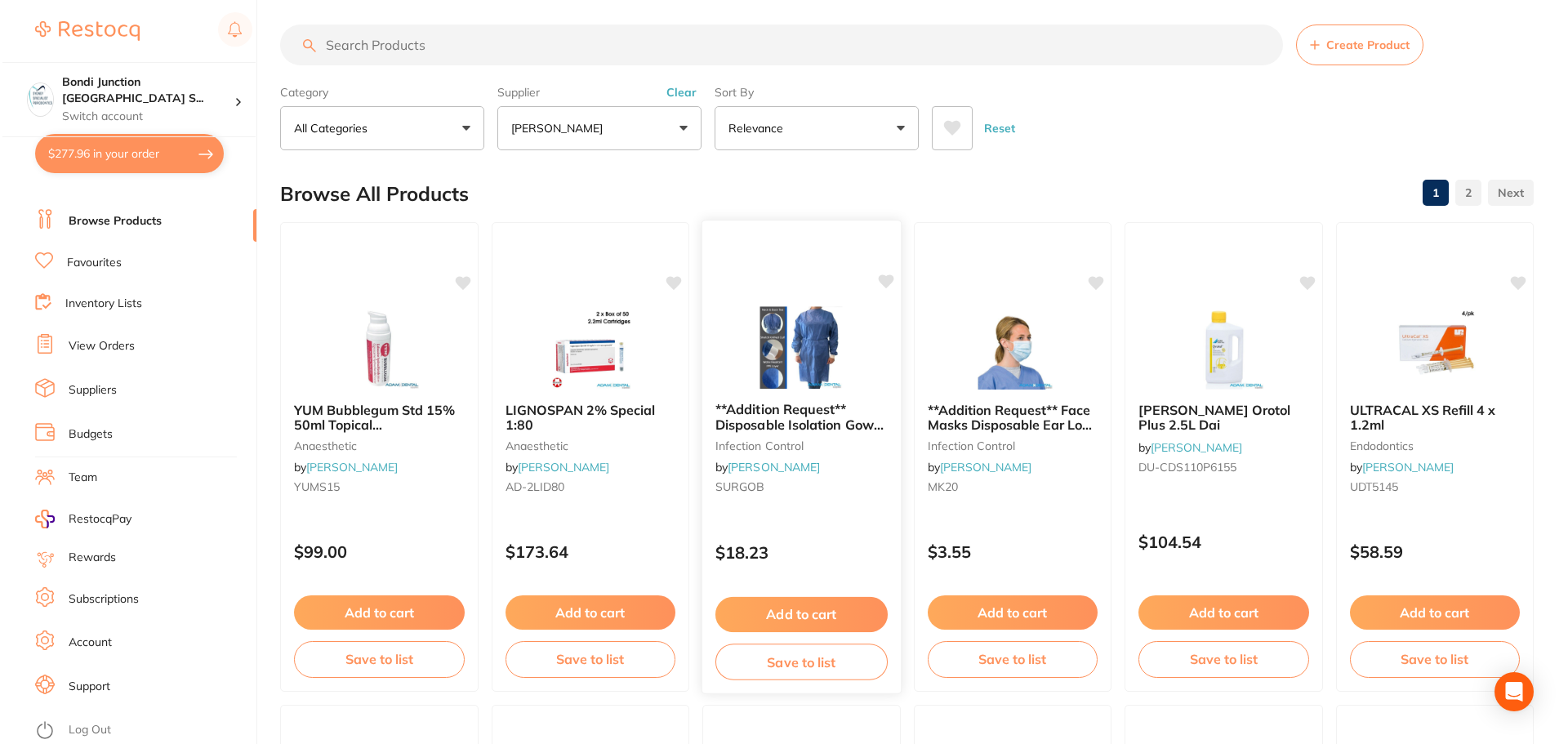
scroll to position [0, 0]
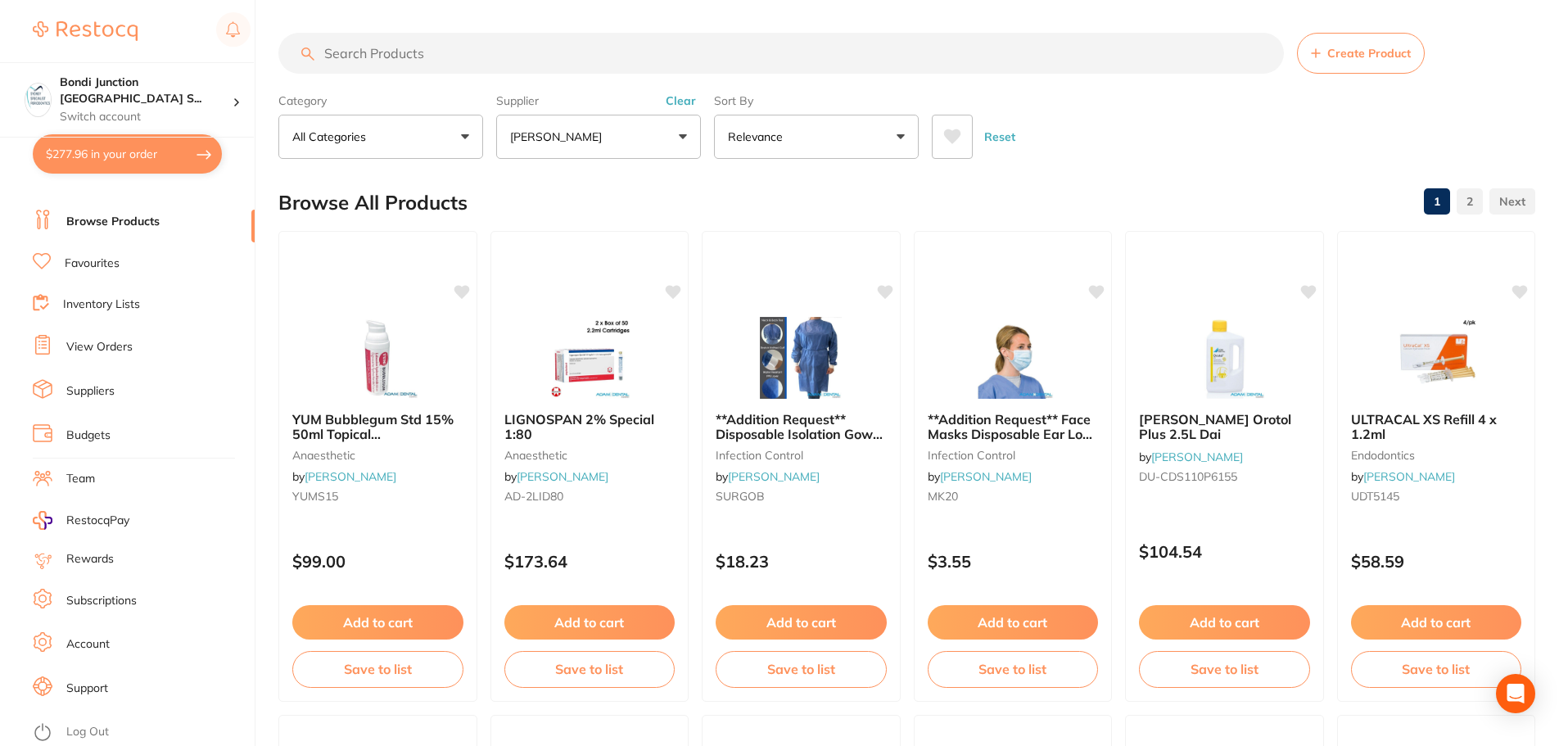
click at [364, 58] on input "search" at bounding box center [781, 53] width 1005 height 41
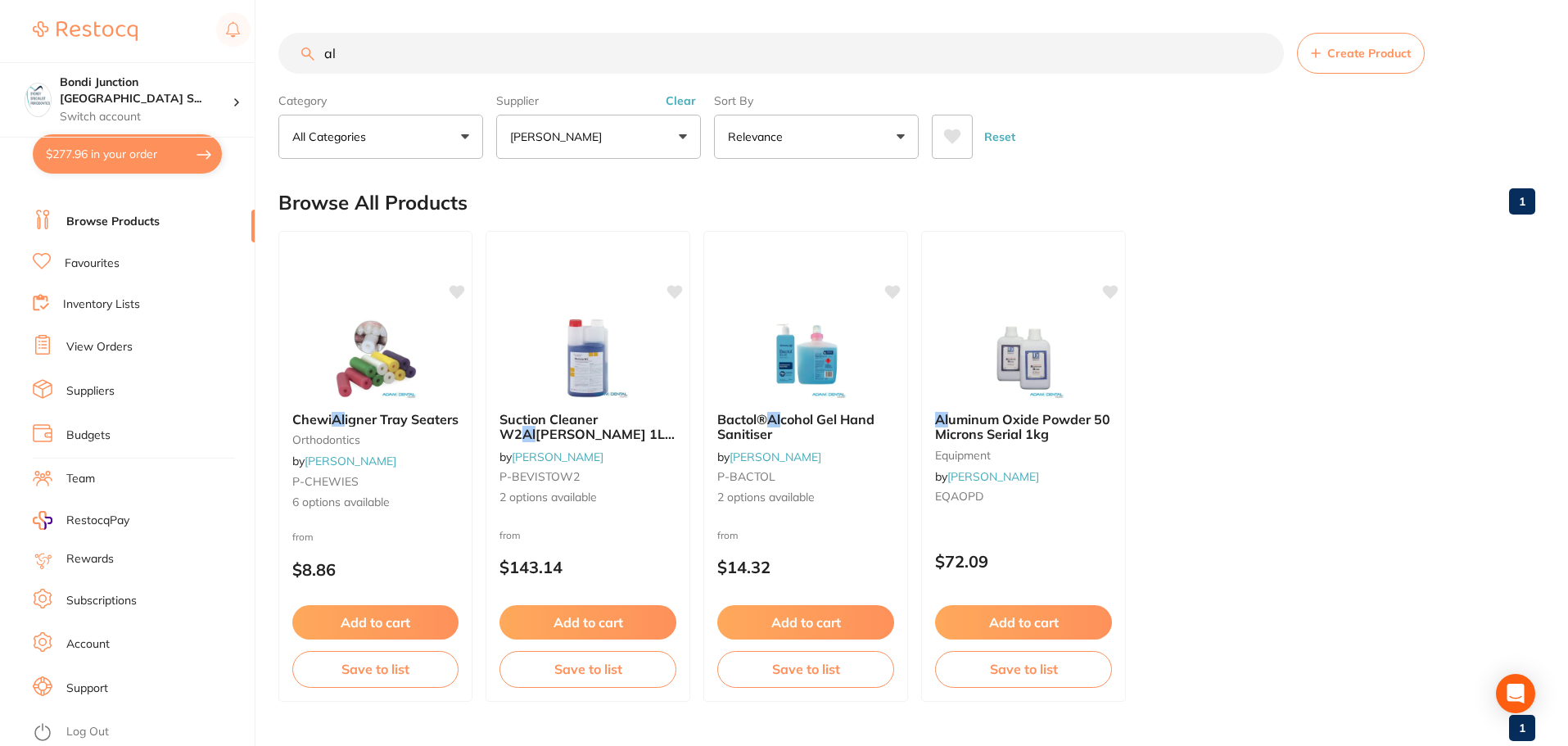
type input "a"
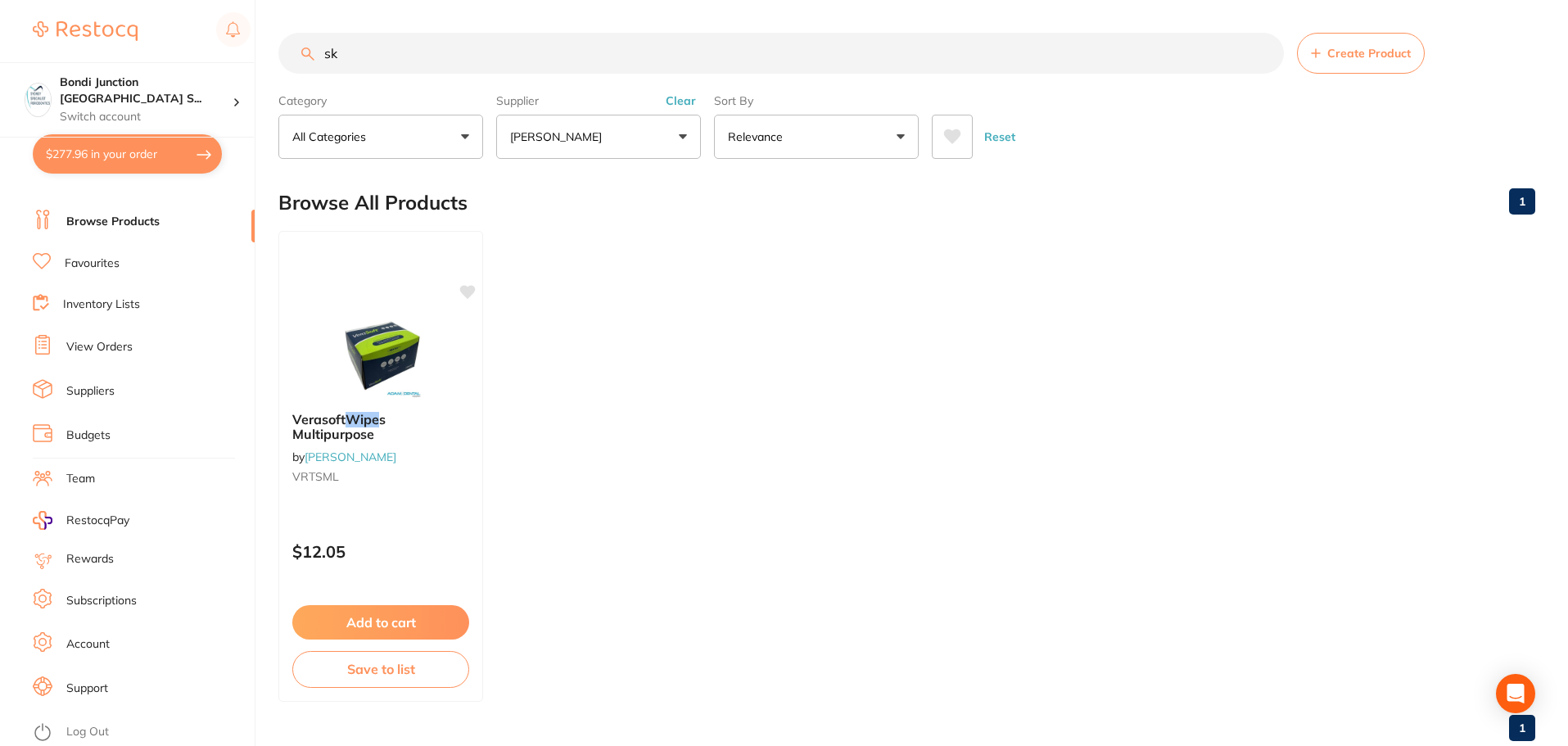
type input "s"
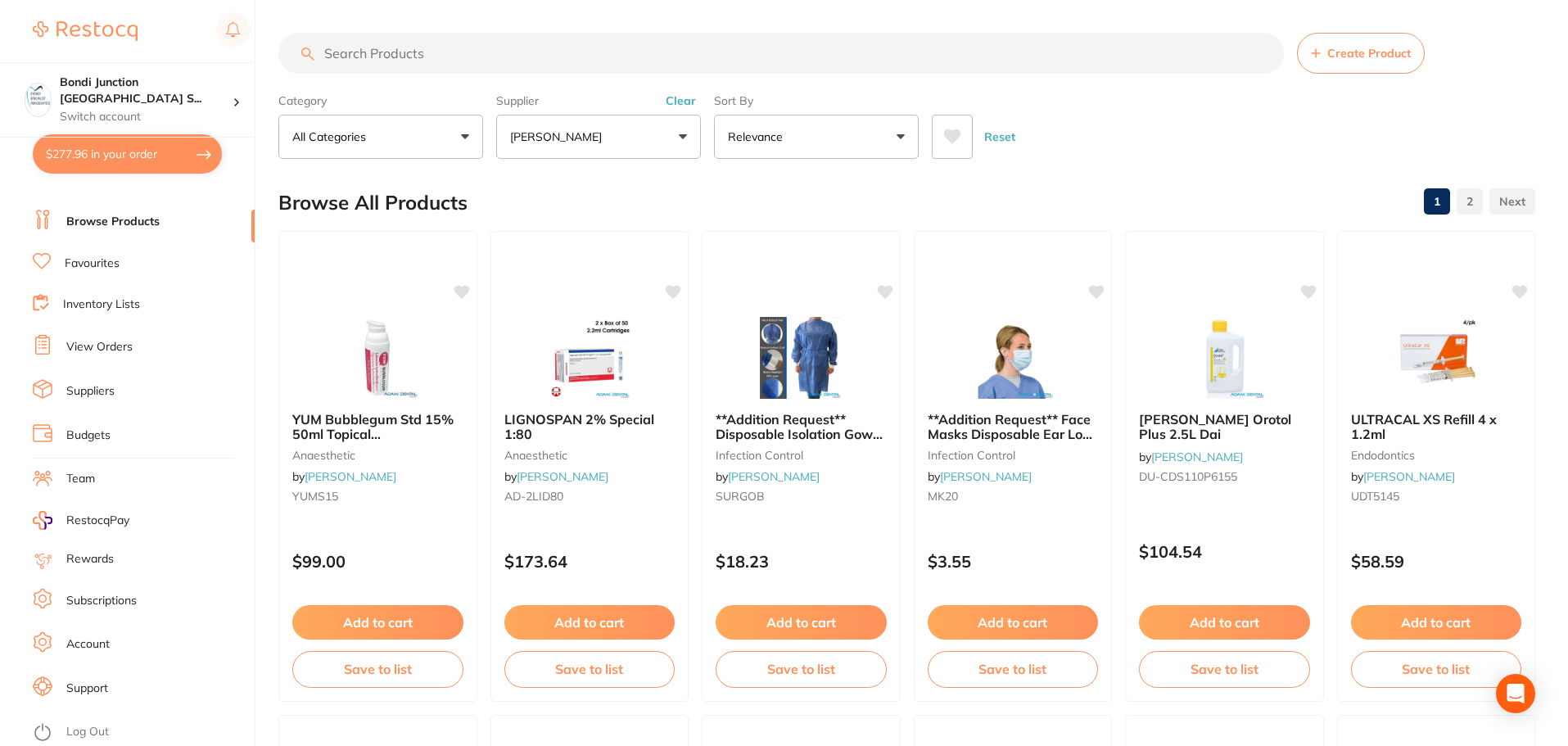
click at [144, 169] on button "$277.96 in your order" at bounding box center [127, 154] width 189 height 39
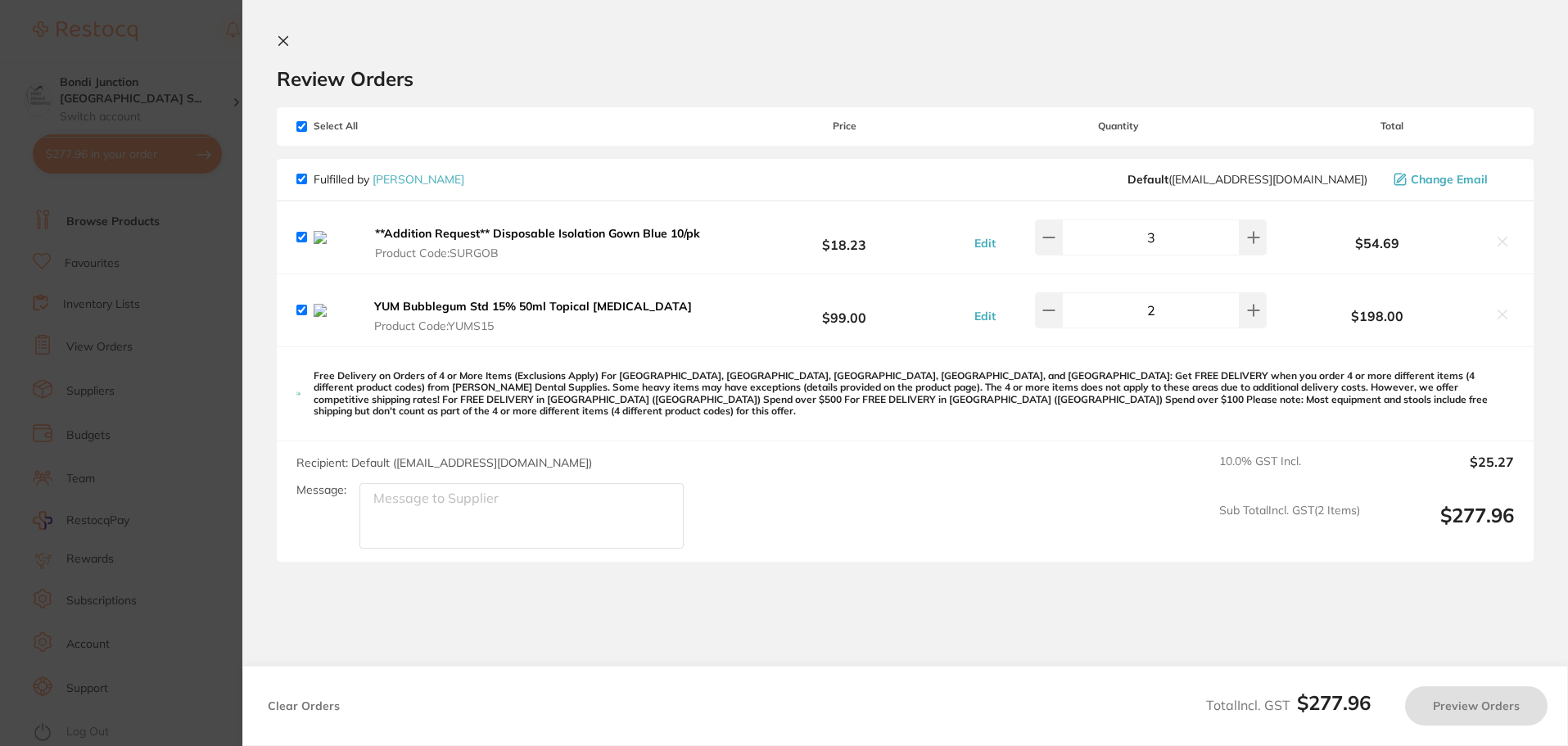
checkbox input "true"
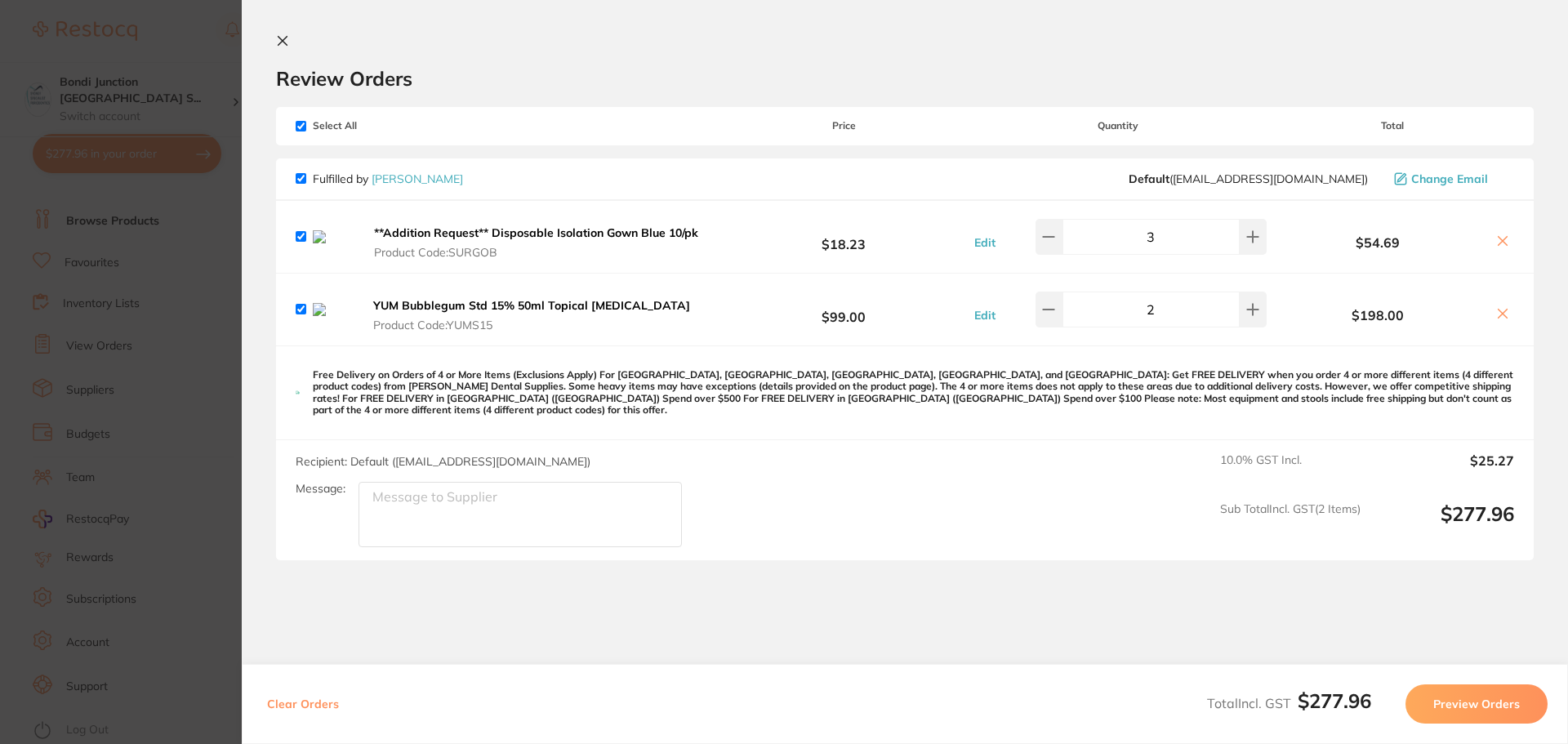
click at [1499, 245] on icon at bounding box center [1504, 241] width 9 height 9
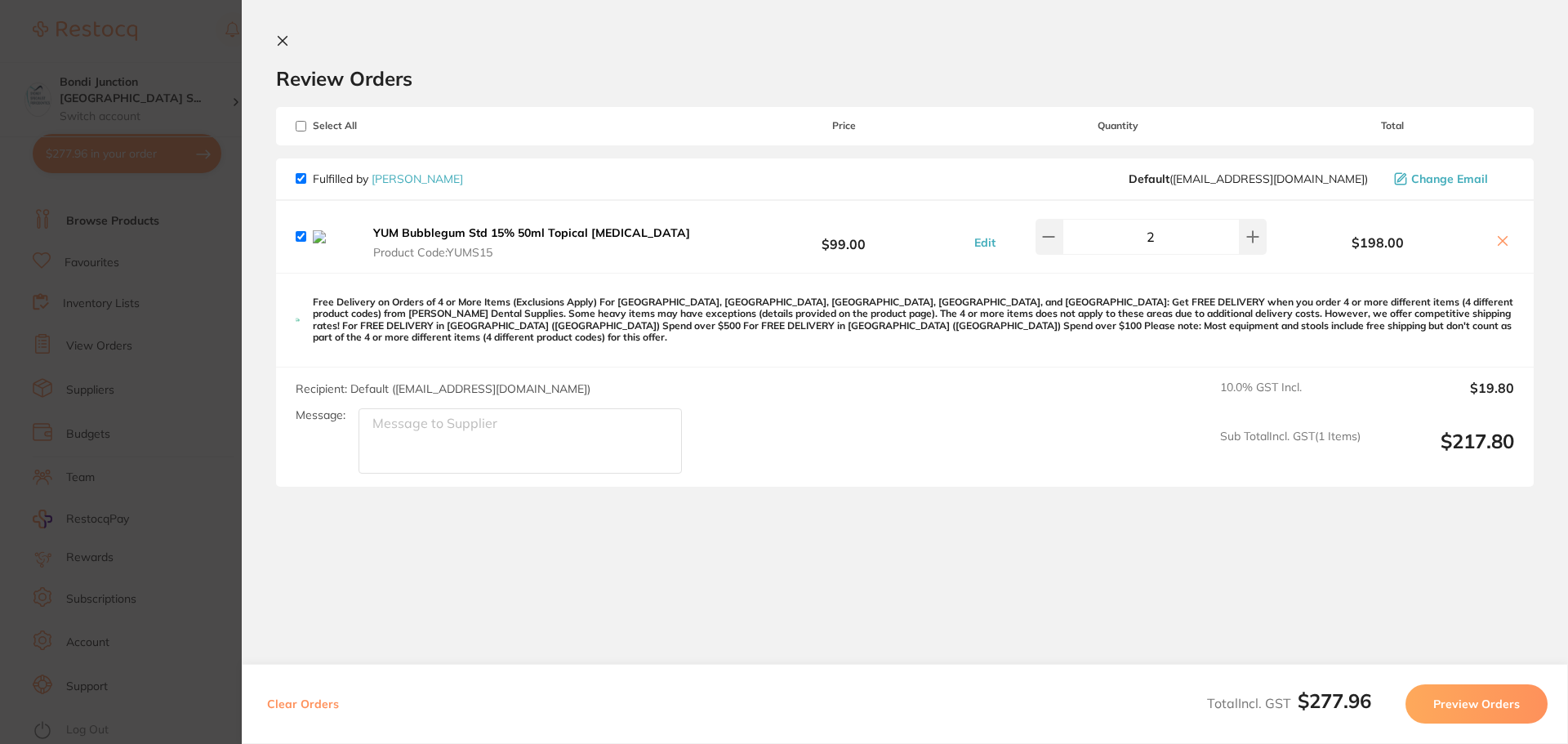
checkbox input "false"
click at [1499, 243] on icon at bounding box center [1504, 241] width 9 height 9
click at [1496, 243] on section "Review Orders Your orders are being processed and we will notify you once we ha…" at bounding box center [905, 372] width 1326 height 744
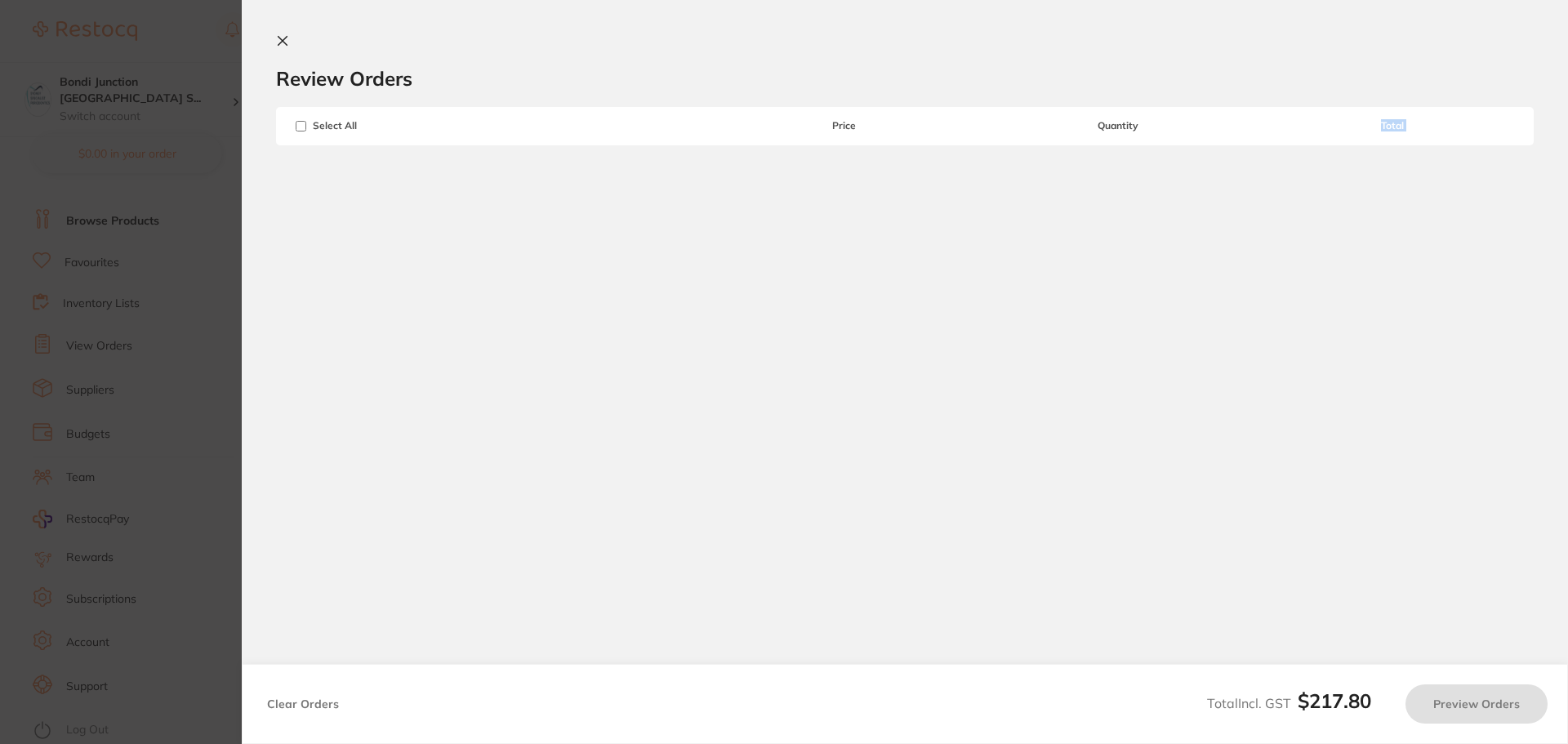
click at [1495, 244] on div "$217.80 [GEOGRAPHIC_DATA] [GEOGRAPHIC_DATA] S... Switch account Bondi Junction …" at bounding box center [784, 372] width 1568 height 744
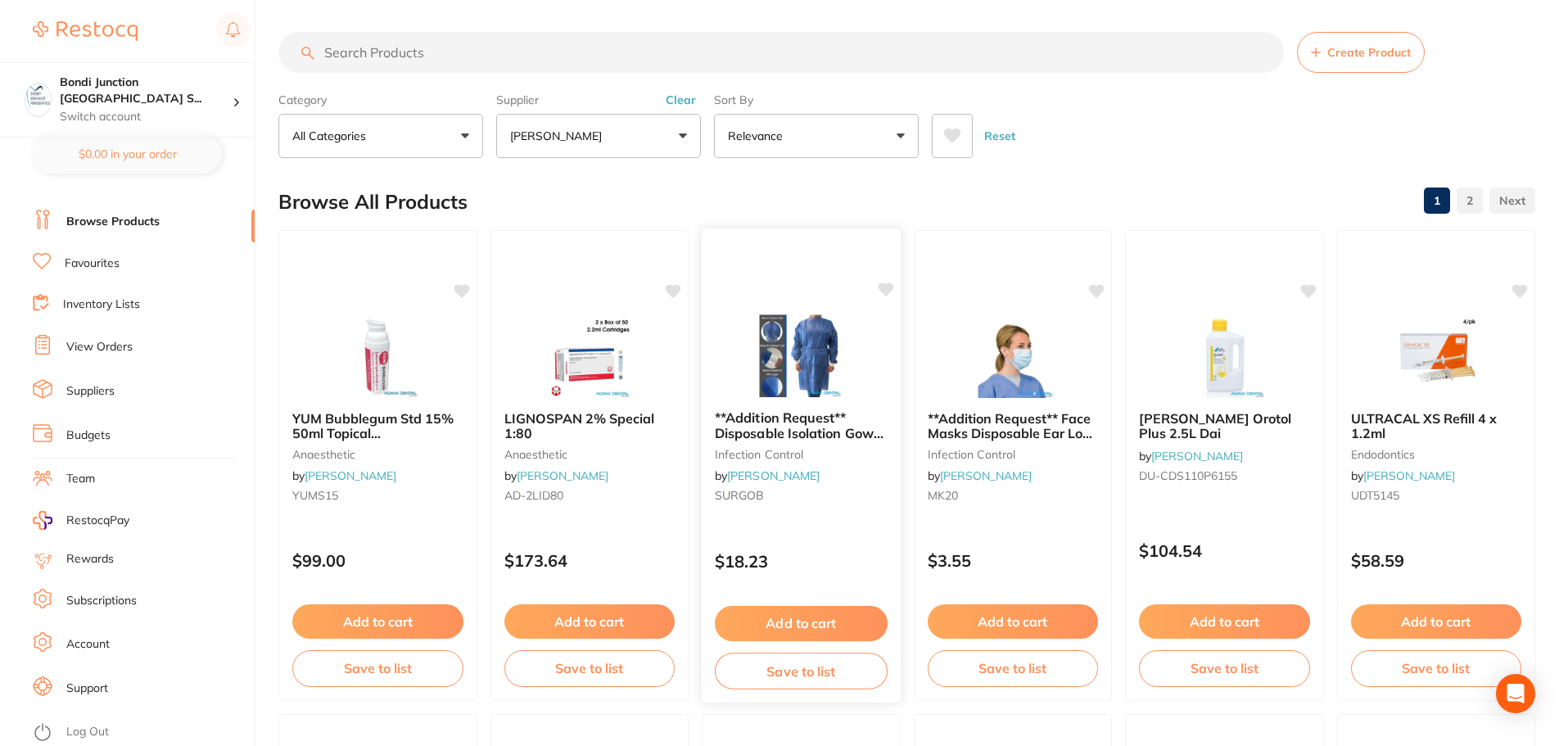
click at [881, 292] on icon at bounding box center [886, 289] width 16 height 14
click at [880, 290] on icon at bounding box center [886, 289] width 16 height 14
click at [886, 294] on icon at bounding box center [886, 289] width 16 height 14
click at [886, 291] on icon at bounding box center [886, 289] width 16 height 14
click at [880, 286] on icon at bounding box center [886, 289] width 16 height 14
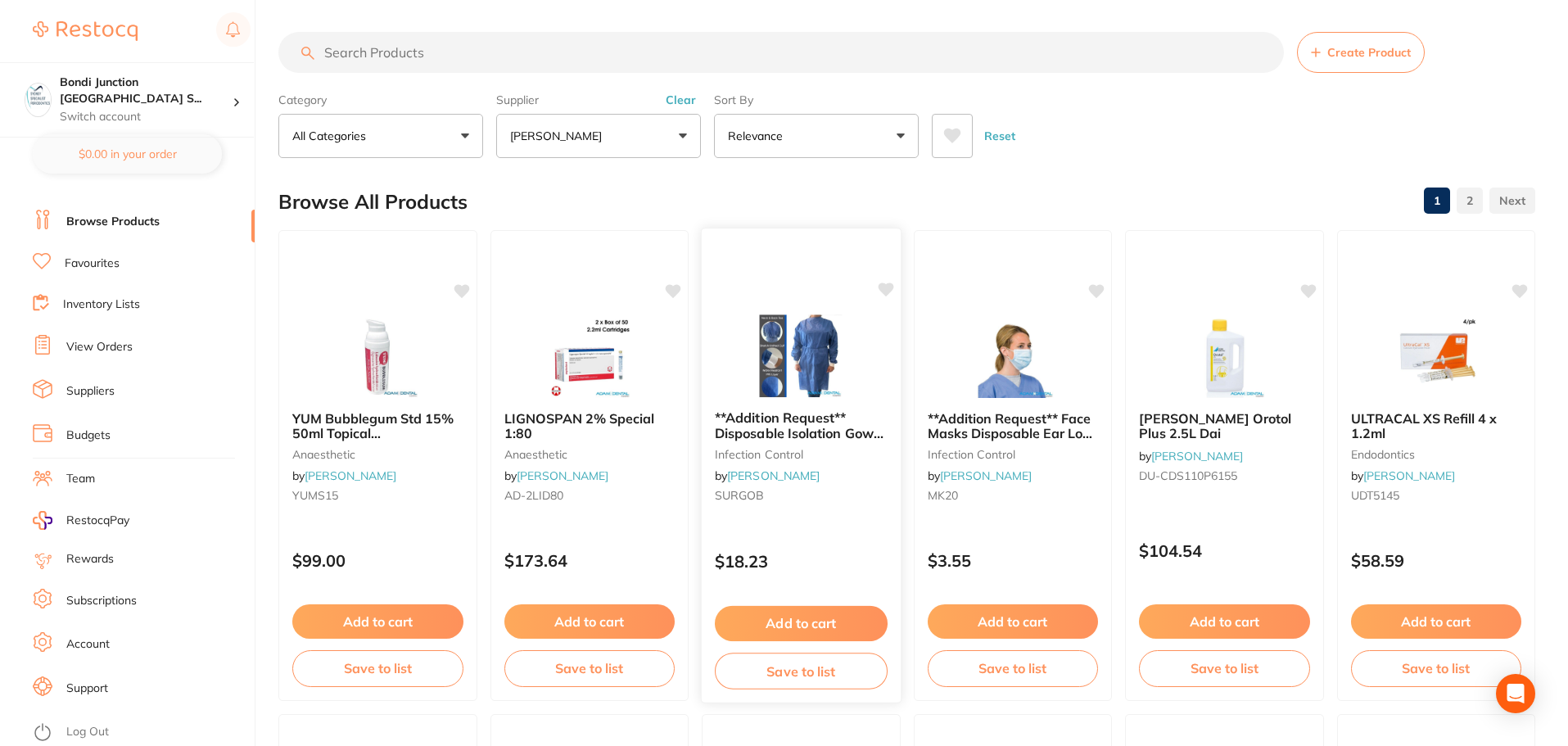
click at [886, 288] on icon at bounding box center [886, 289] width 16 height 14
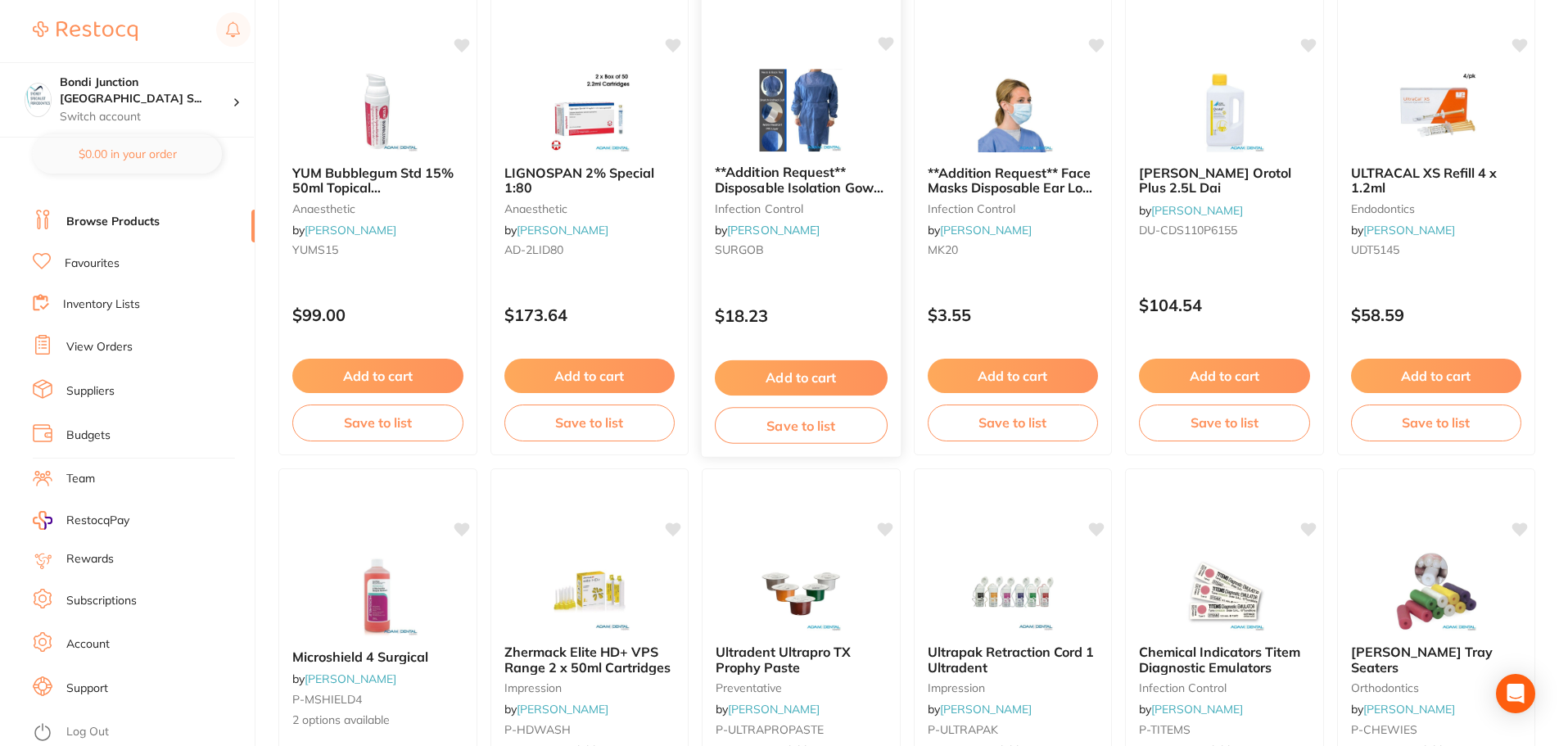
scroll to position [0, 0]
